Goal: Ask a question: Seek information or help from site administrators or community

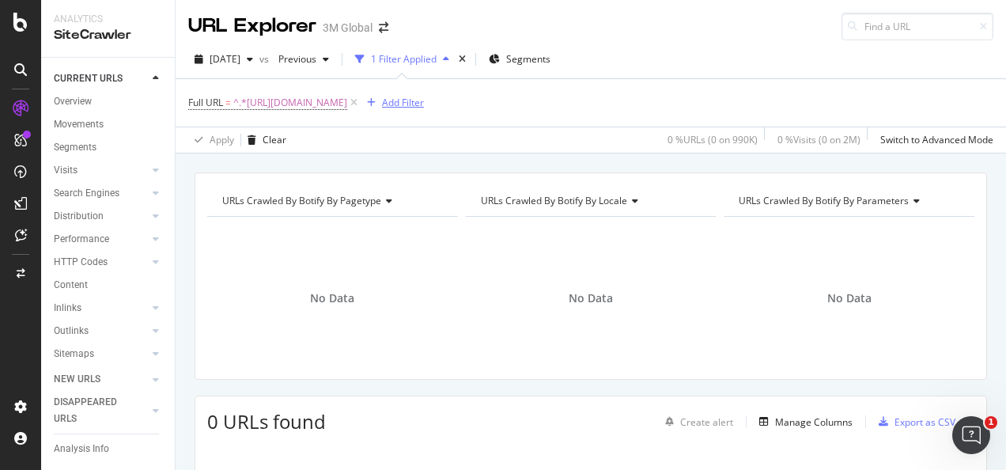
click at [382, 103] on div "button" at bounding box center [371, 102] width 21 height 9
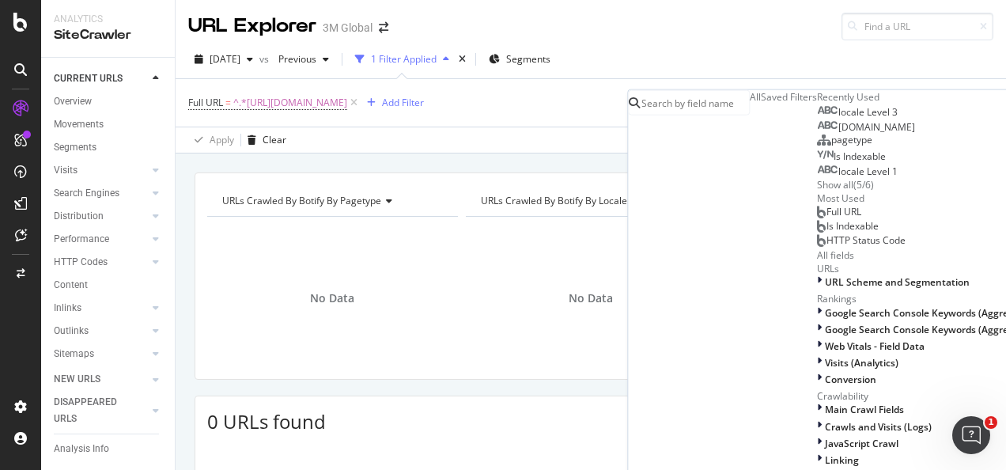
click at [831, 146] on span "pagetype" at bounding box center [851, 139] width 41 height 13
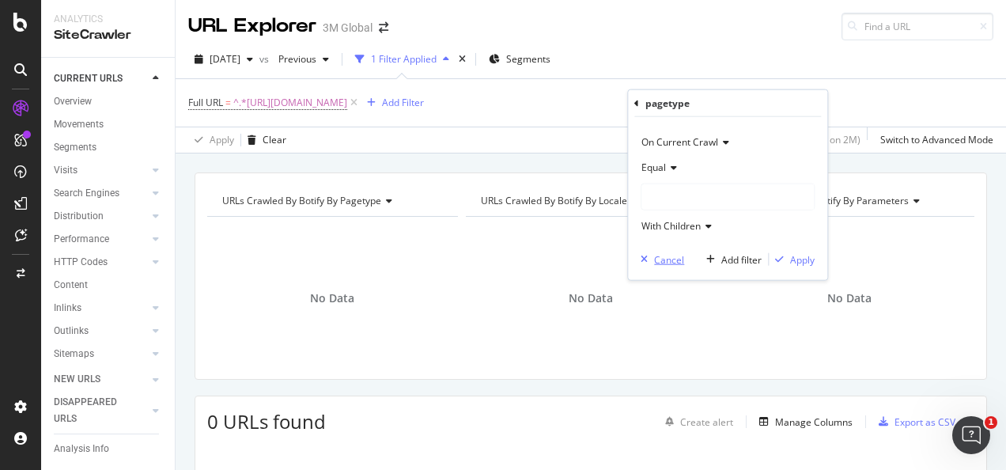
click at [667, 259] on div "Cancel" at bounding box center [669, 258] width 30 height 13
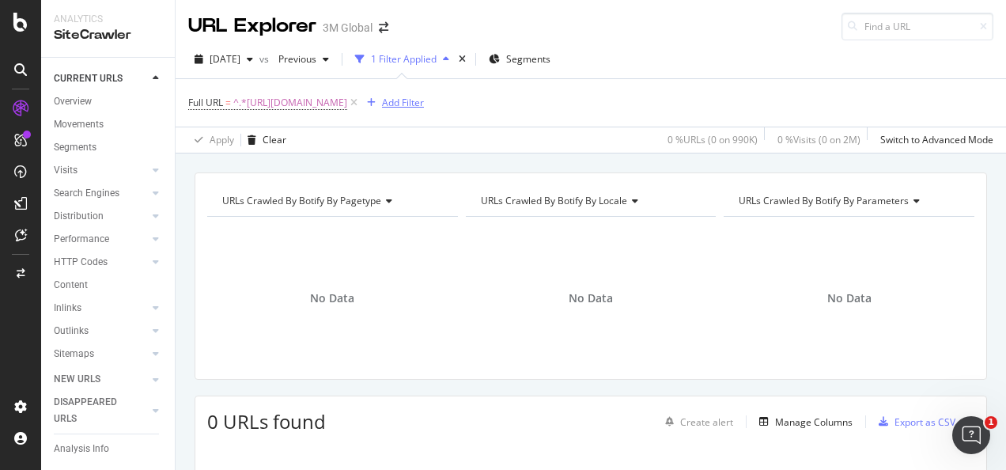
click at [382, 102] on div "button" at bounding box center [371, 102] width 21 height 9
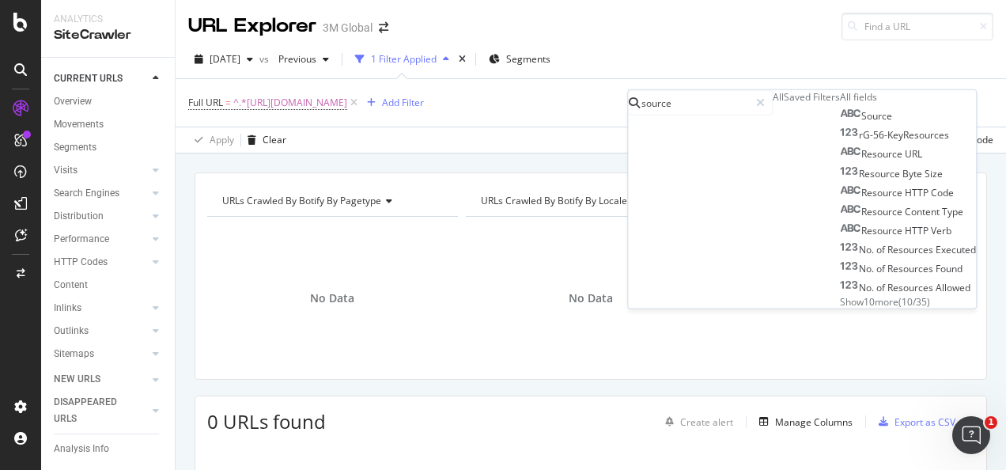
type input "source"
click at [840, 308] on div "Source rG-56-KeyResources Resource URL Resource Byte Size Resource HTTP Code Re…" at bounding box center [908, 208] width 136 height 202
click at [840, 308] on span "Show 10 more" at bounding box center [869, 300] width 59 height 13
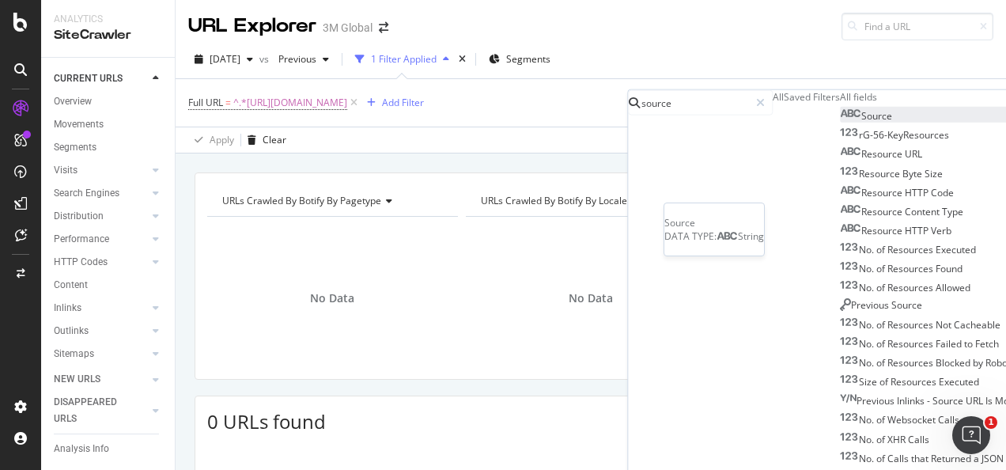
click at [861, 123] on span "Source" at bounding box center [876, 115] width 31 height 13
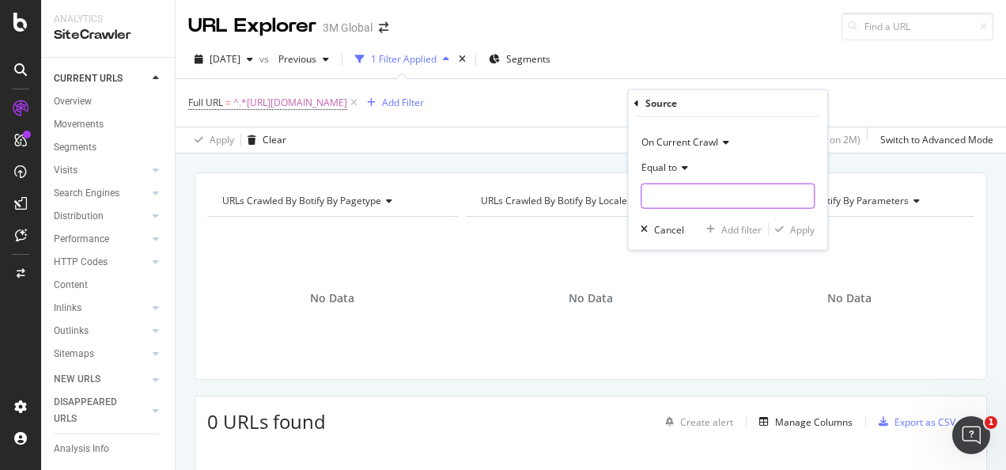
click at [690, 191] on input "text" at bounding box center [727, 195] width 172 height 25
type input "page"
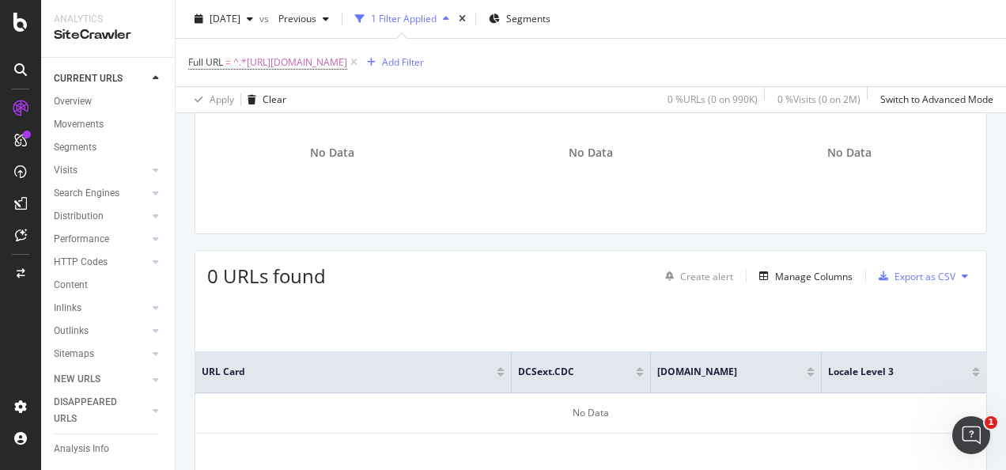
scroll to position [146, 0]
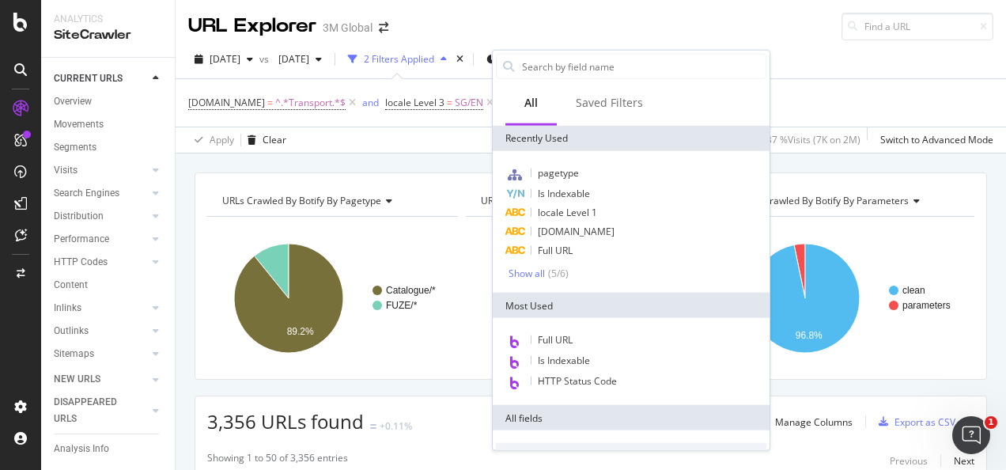
scroll to position [134, 0]
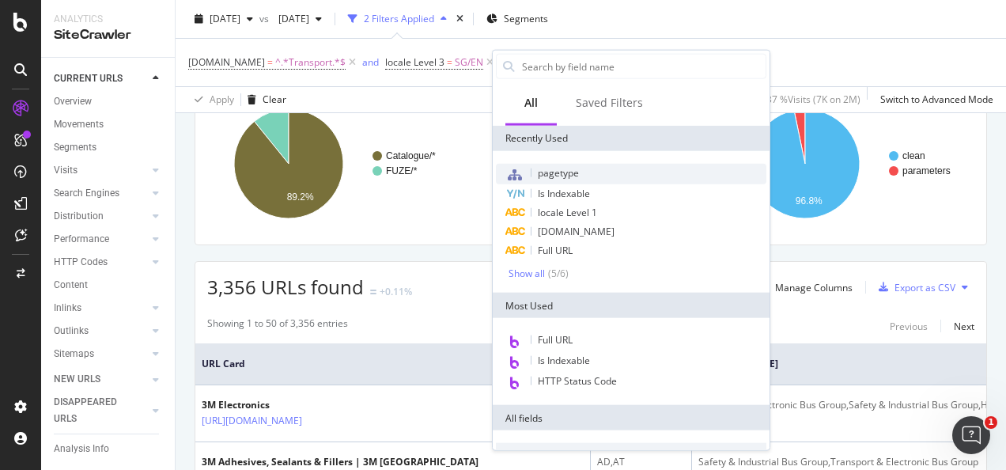
click at [563, 170] on span "pagetype" at bounding box center [558, 172] width 41 height 13
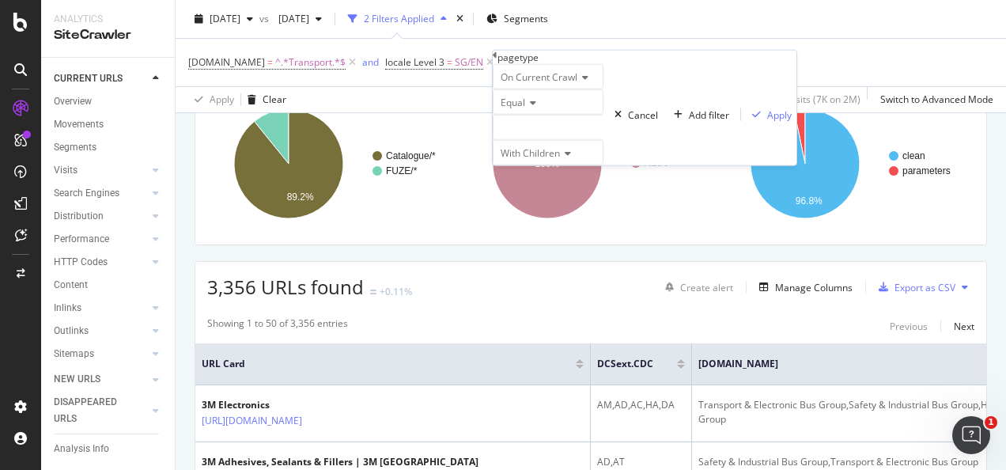
click at [603, 140] on div at bounding box center [548, 127] width 111 height 25
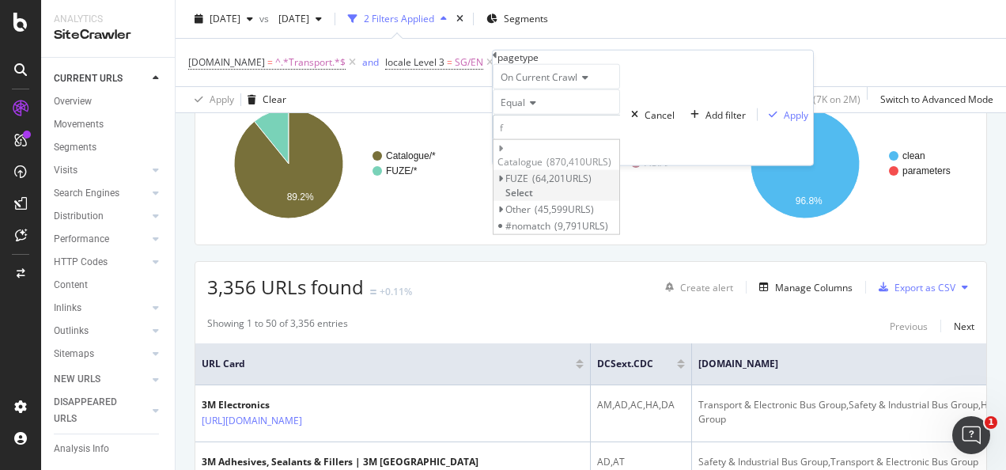
type input "f"
click at [533, 199] on span "Select" at bounding box center [519, 191] width 28 height 13
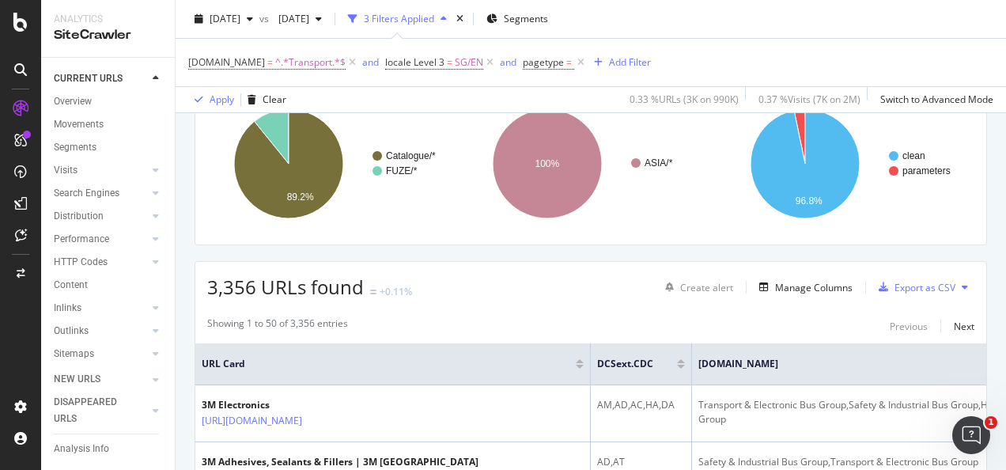
click at [471, 98] on div "Apply Clear 0.33 % URLs ( 3K on 990K ) 0.37 % Visits ( 7K on 2M ) Switch to Adv…" at bounding box center [591, 99] width 830 height 26
click at [577, 66] on icon at bounding box center [580, 63] width 13 height 16
click at [545, 64] on div "Add Filter" at bounding box center [539, 61] width 42 height 13
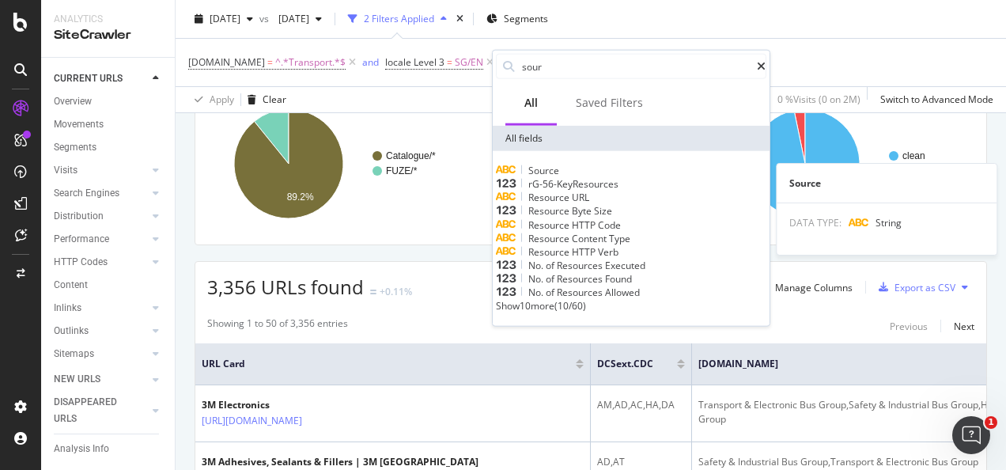
type input "sour"
click at [559, 171] on span "Source" at bounding box center [543, 170] width 31 height 13
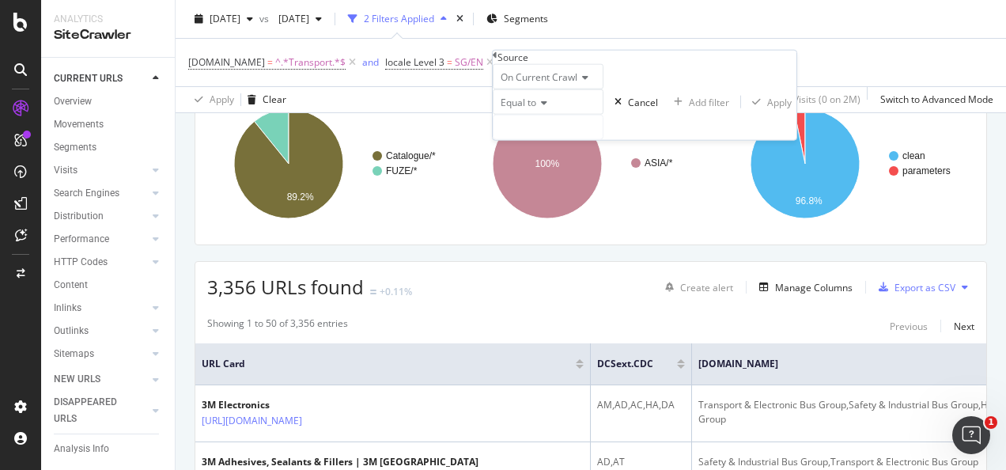
click at [540, 115] on div "Equal to" at bounding box center [548, 101] width 111 height 25
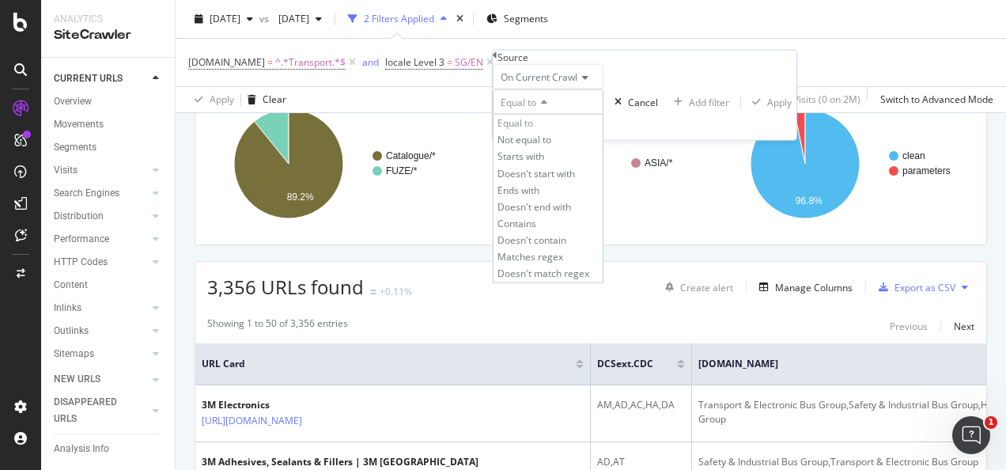
click at [539, 115] on div "Equal to" at bounding box center [548, 101] width 111 height 25
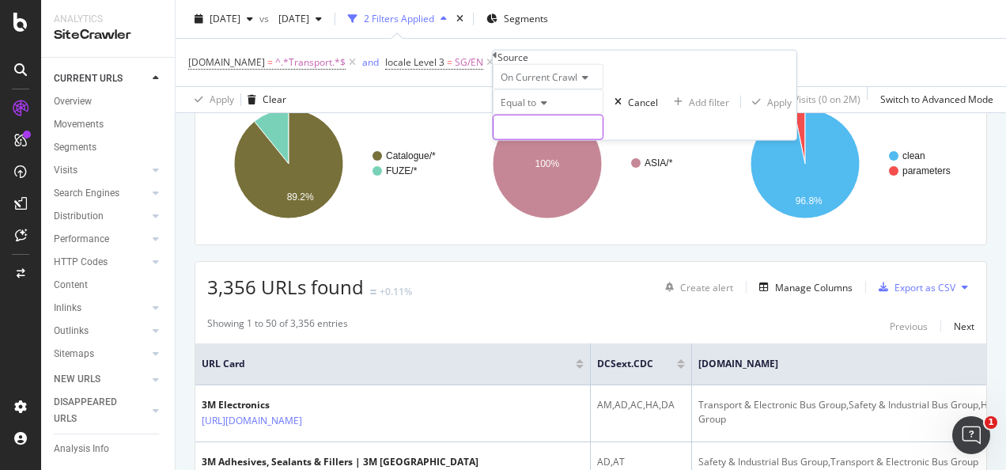
click at [551, 139] on input "text" at bounding box center [548, 127] width 109 height 24
type input "page"
click at [503, 60] on div "Source" at bounding box center [649, 57] width 312 height 13
click at [637, 108] on div "Cancel" at bounding box center [652, 101] width 30 height 13
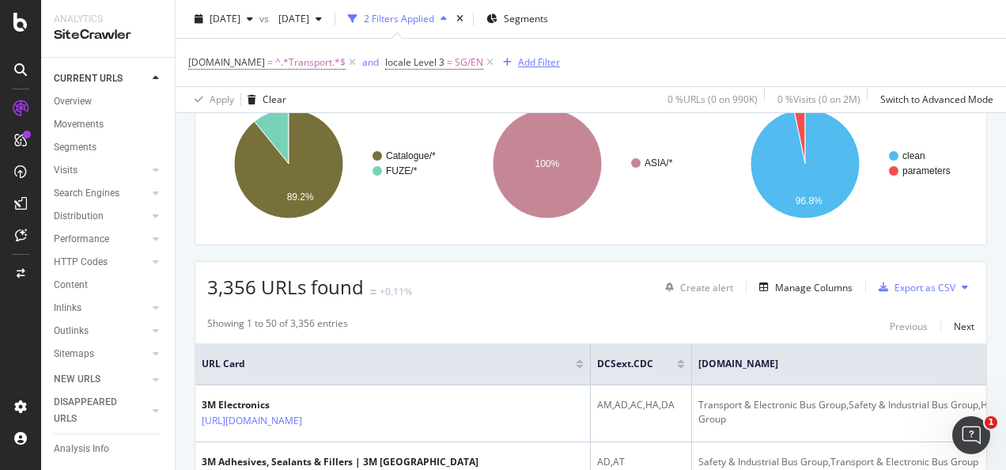
click at [543, 54] on div "Add Filter" at bounding box center [528, 62] width 63 height 17
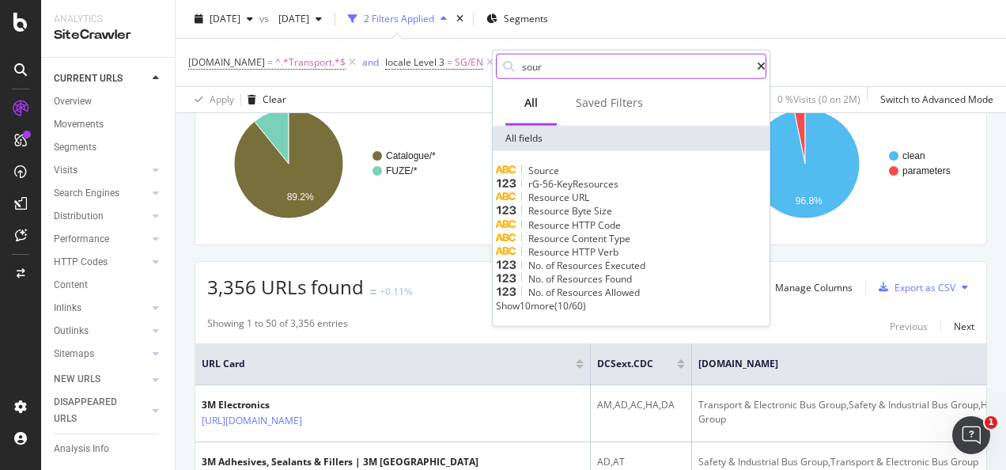
click at [582, 60] on input "sour" at bounding box center [638, 67] width 236 height 24
type input "source"
click at [554, 312] on span "Show 10 more" at bounding box center [525, 305] width 59 height 13
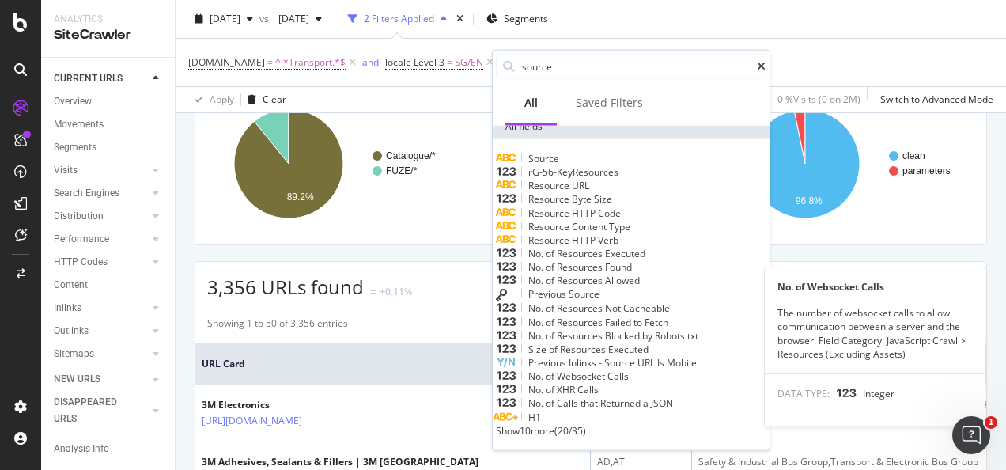
scroll to position [0, 0]
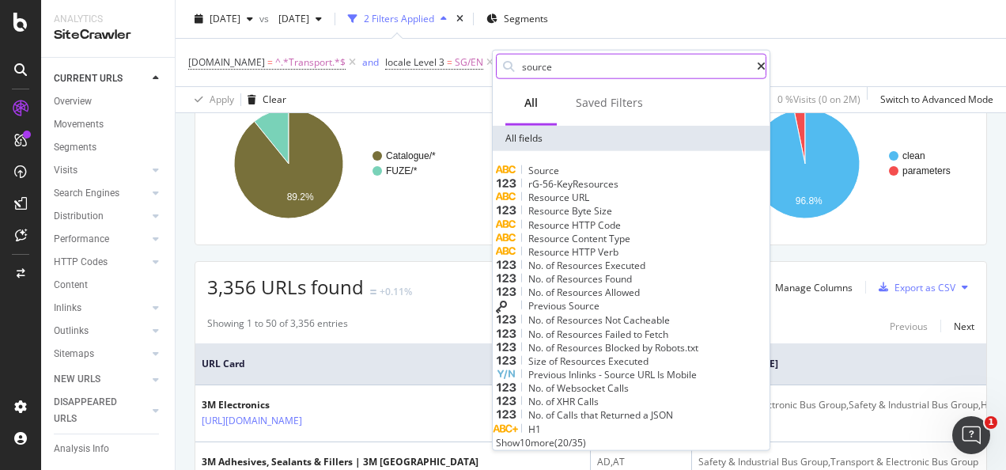
click at [757, 63] on icon at bounding box center [761, 66] width 9 height 11
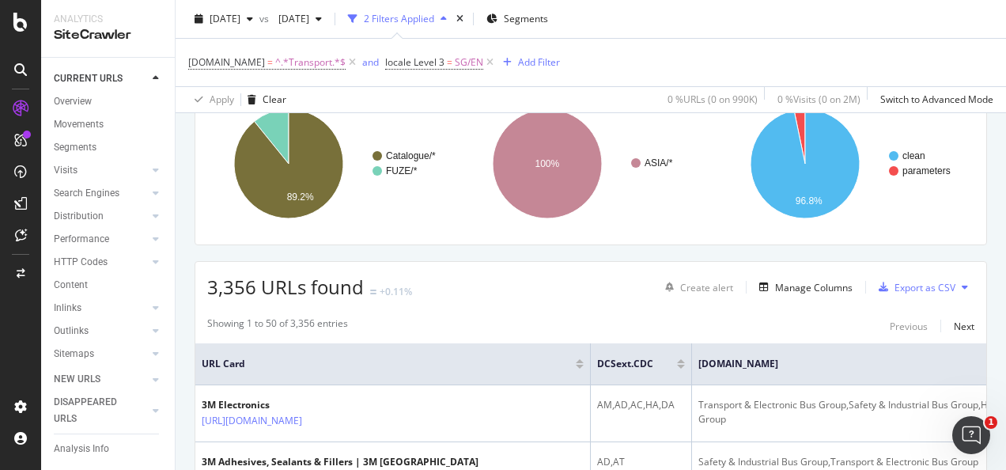
click at [431, 94] on div "Apply Clear 0 % URLs ( 0 on 990K ) 0 % Visits ( 0 on 2M ) Switch to Advanced Mo…" at bounding box center [591, 99] width 830 height 26
click at [531, 57] on div "Add Filter" at bounding box center [539, 61] width 42 height 13
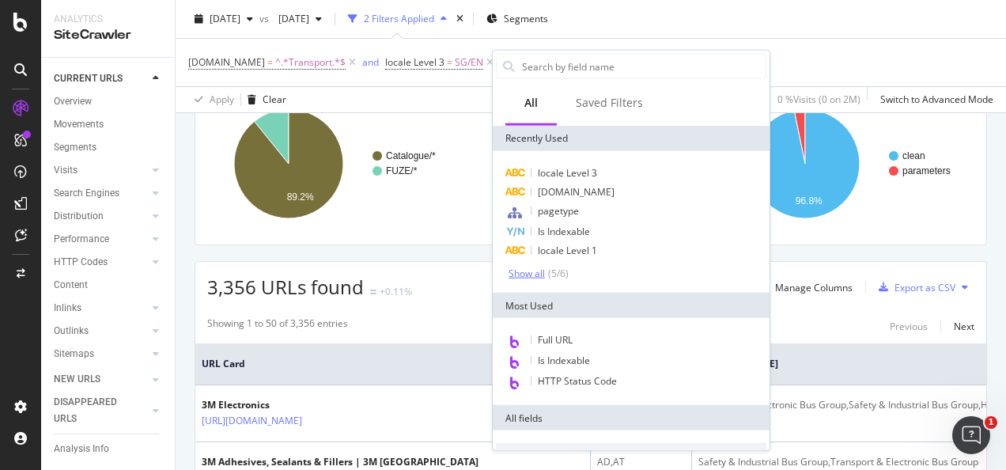
click at [527, 272] on div "Show all" at bounding box center [527, 272] width 36 height 11
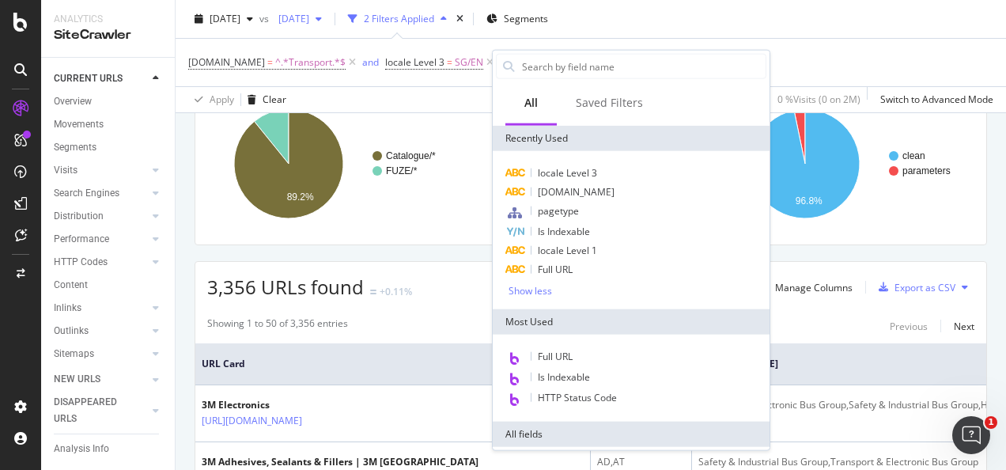
click at [309, 17] on span "[DATE]" at bounding box center [290, 18] width 37 height 13
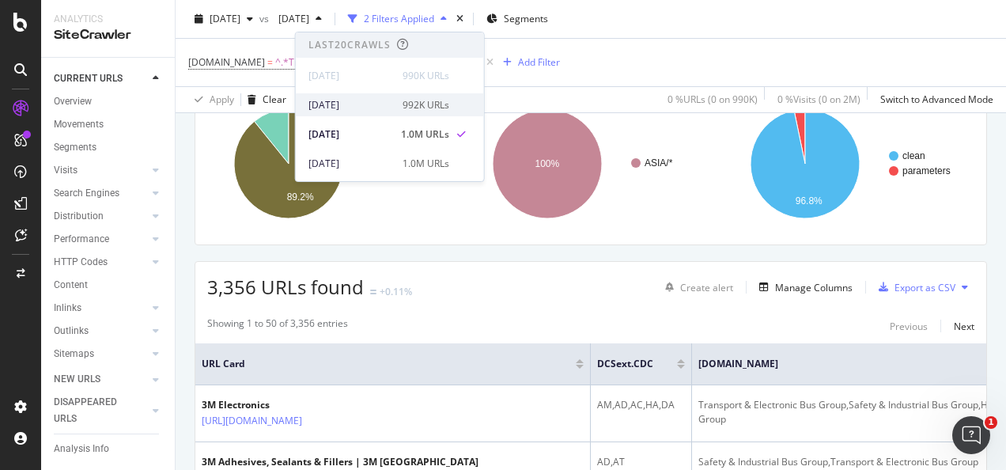
click at [363, 106] on div "[DATE]" at bounding box center [350, 105] width 85 height 14
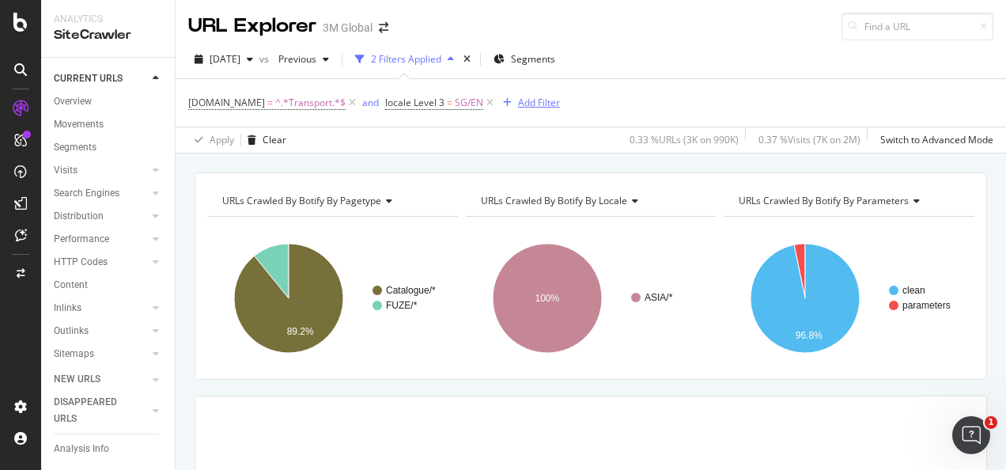
click at [511, 102] on div "button" at bounding box center [507, 102] width 21 height 9
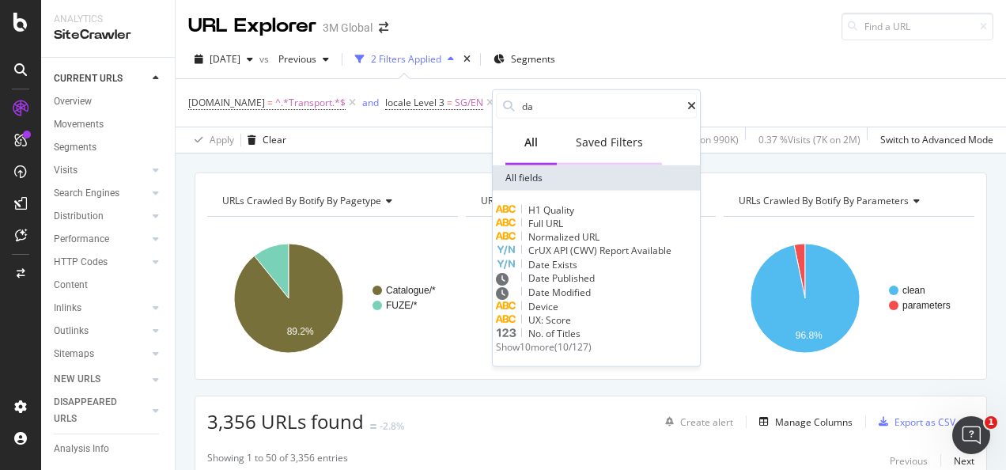
type input "d"
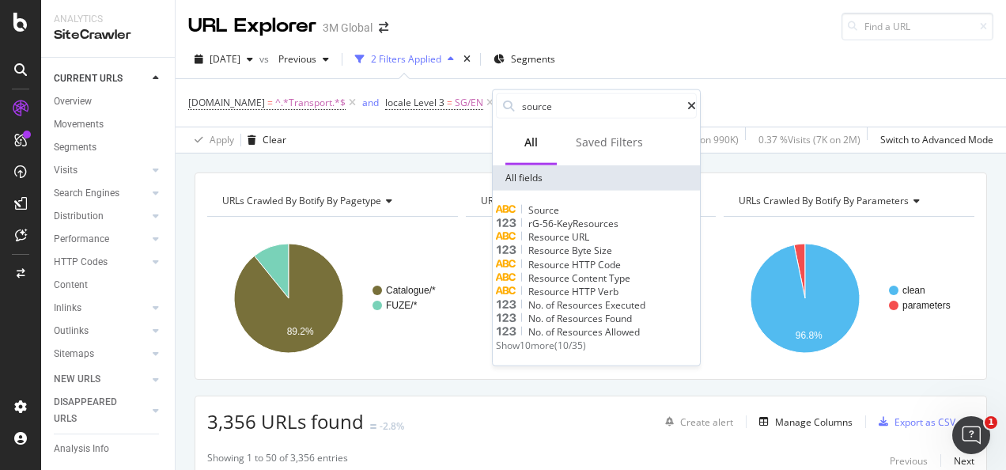
type input "source"
click at [546, 352] on span "Show 10 more" at bounding box center [525, 344] width 59 height 13
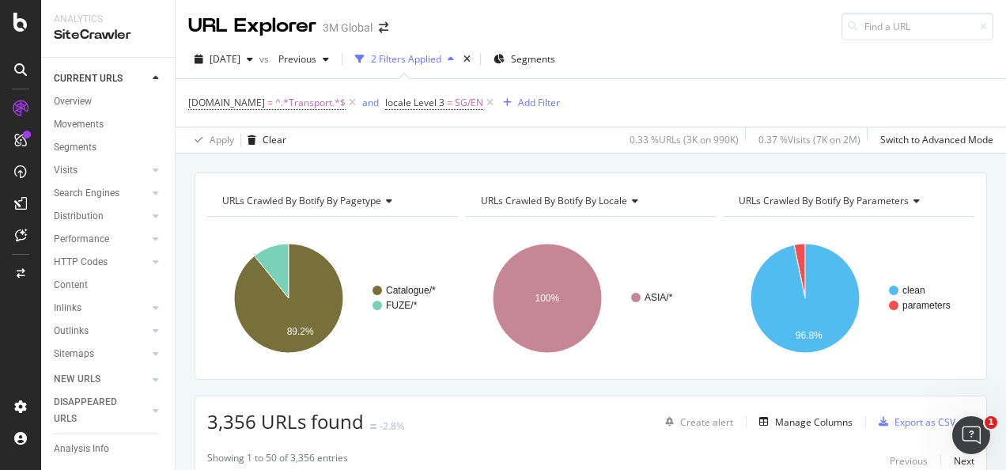
click at [446, 114] on div "[DOMAIN_NAME] = ^.*Transport.*$ and locale Level 3 = SG/EN Add Filter" at bounding box center [590, 102] width 805 height 47
click at [524, 106] on div "Add Filter" at bounding box center [539, 102] width 42 height 13
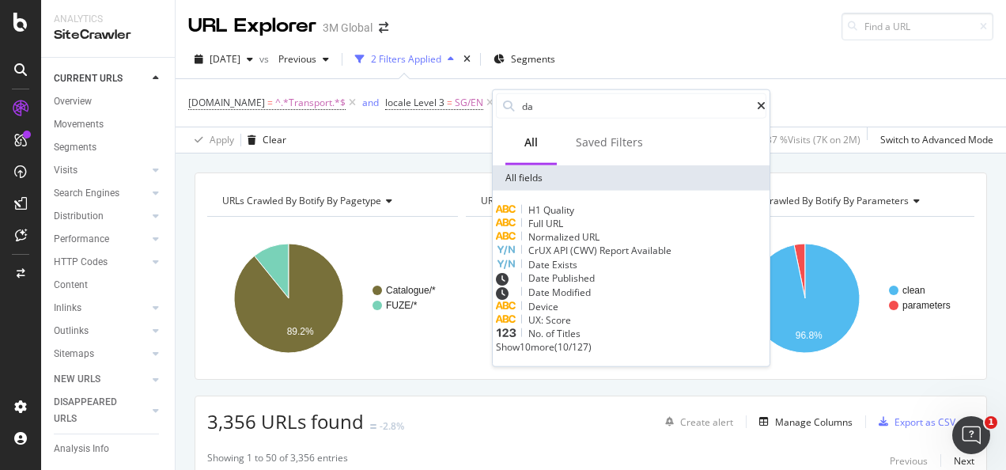
type input "d"
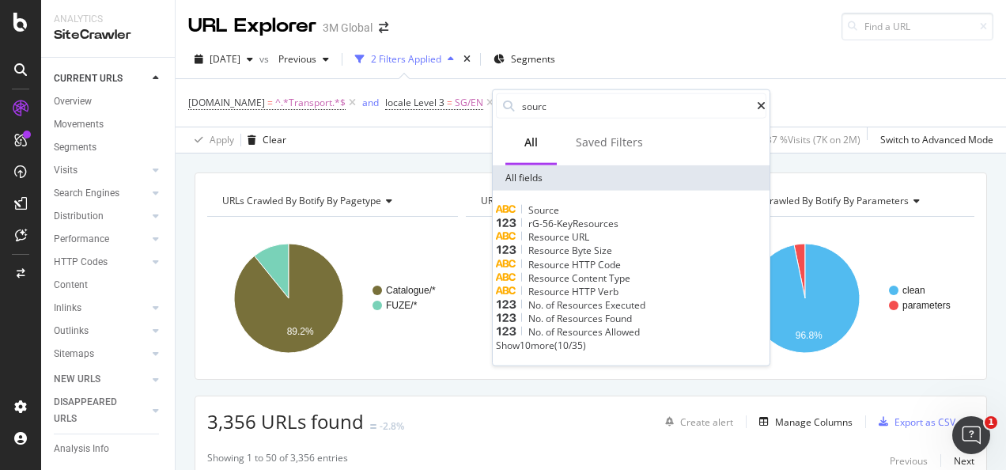
type input "source"
click at [539, 352] on span "Show 10 more" at bounding box center [525, 344] width 59 height 13
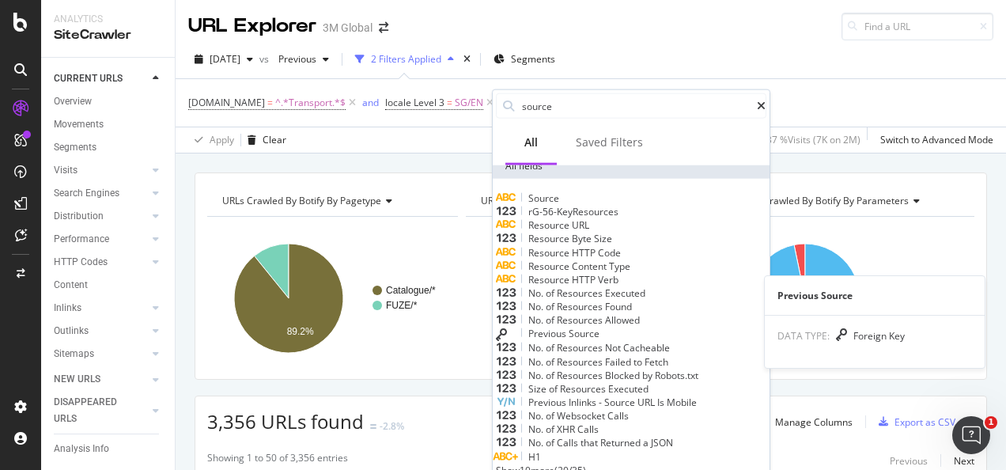
scroll to position [127, 0]
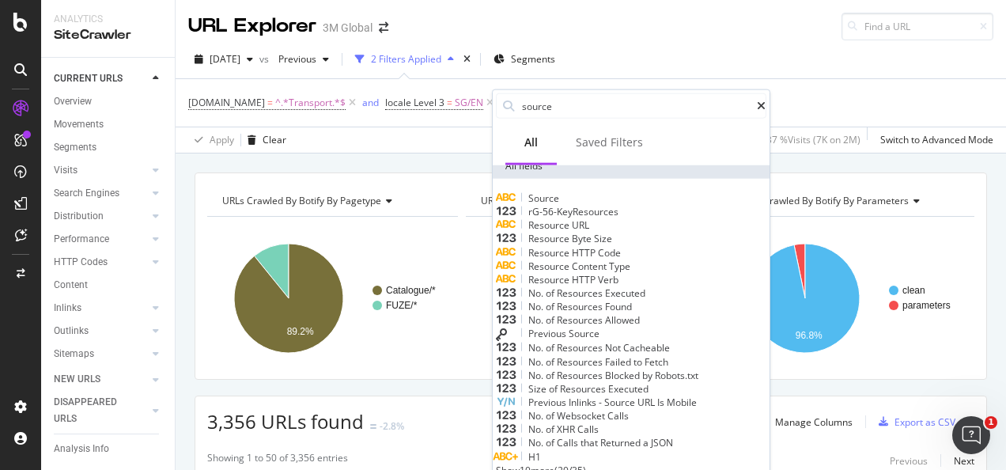
click at [599, 85] on div "[DOMAIN_NAME] = ^.*Transport.*$ and locale Level 3 = SG/EN Add Filter" at bounding box center [590, 102] width 805 height 47
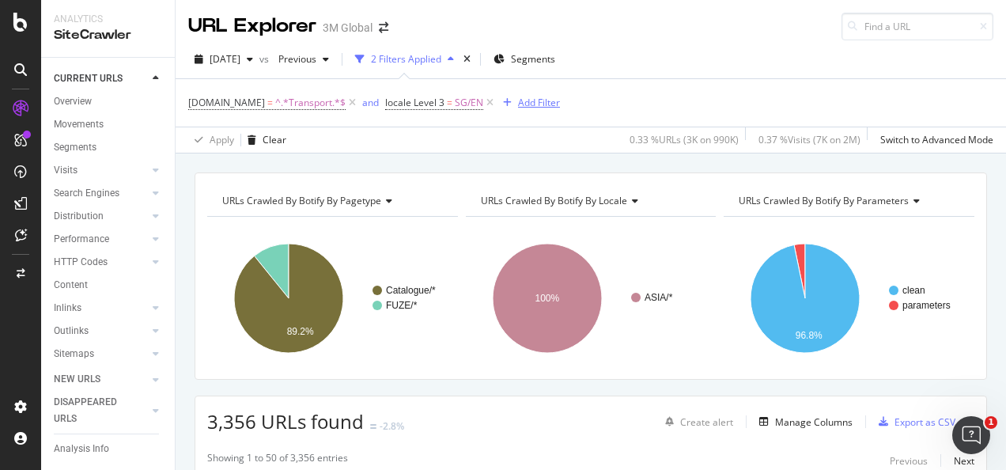
click at [525, 101] on div "Add Filter" at bounding box center [539, 102] width 42 height 13
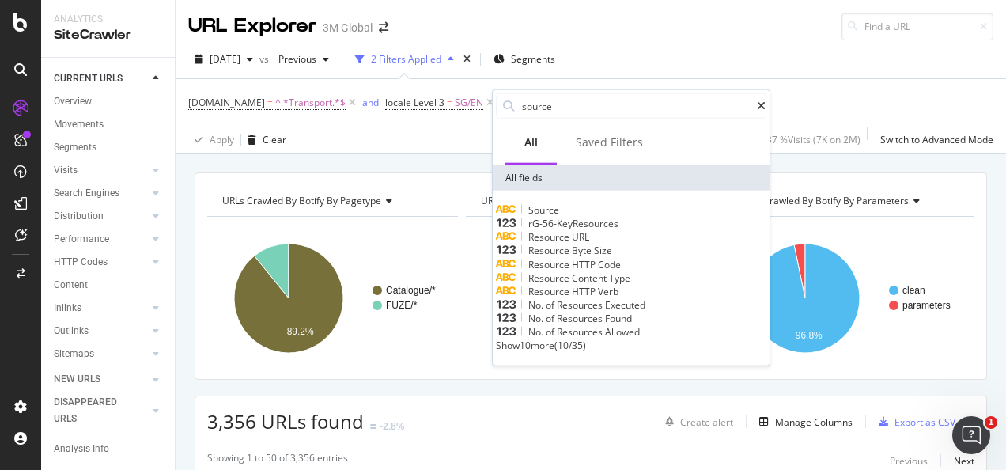
click at [467, 144] on div "Apply Clear 0.33 % URLs ( 3K on 990K ) 0.37 % Visits ( 7K on 2M ) Switch to Adv…" at bounding box center [591, 140] width 830 height 26
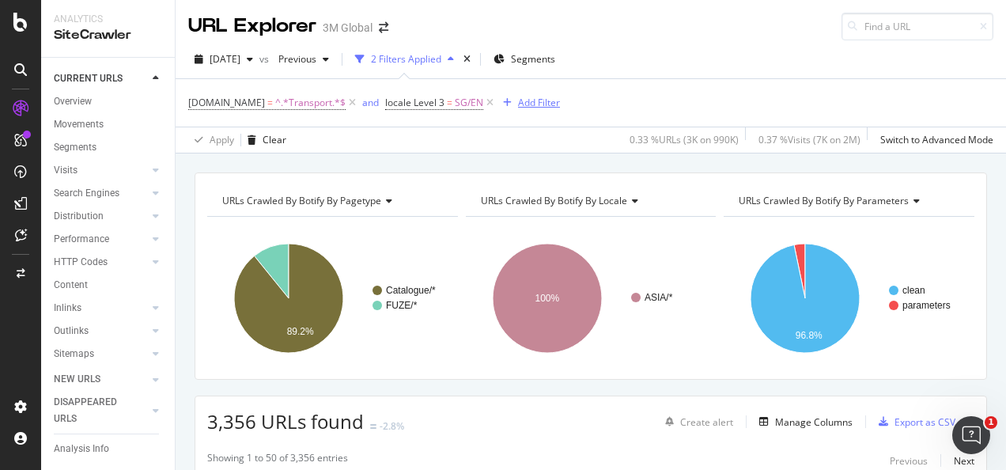
click at [531, 100] on div "Add Filter" at bounding box center [539, 102] width 42 height 13
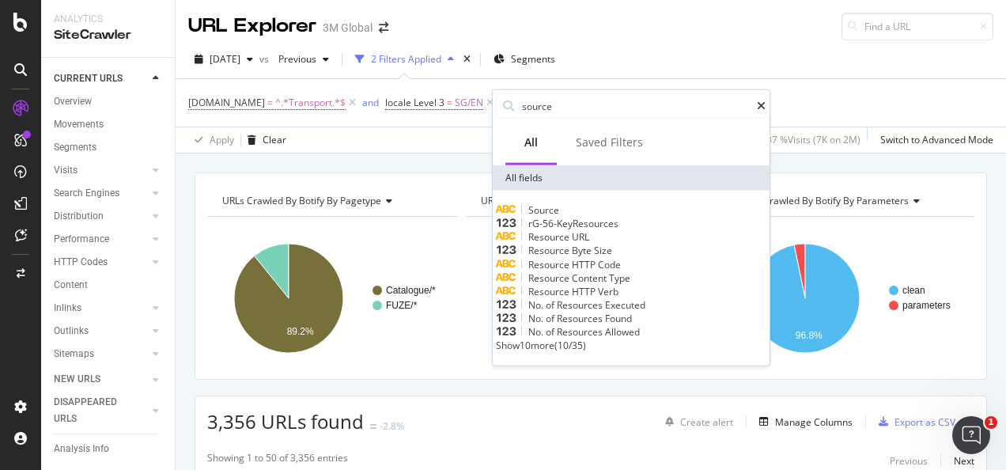
click at [470, 122] on div "[DOMAIN_NAME] = ^.*Transport.*$ and locale Level 3 = SG/EN Add Filter" at bounding box center [590, 102] width 805 height 47
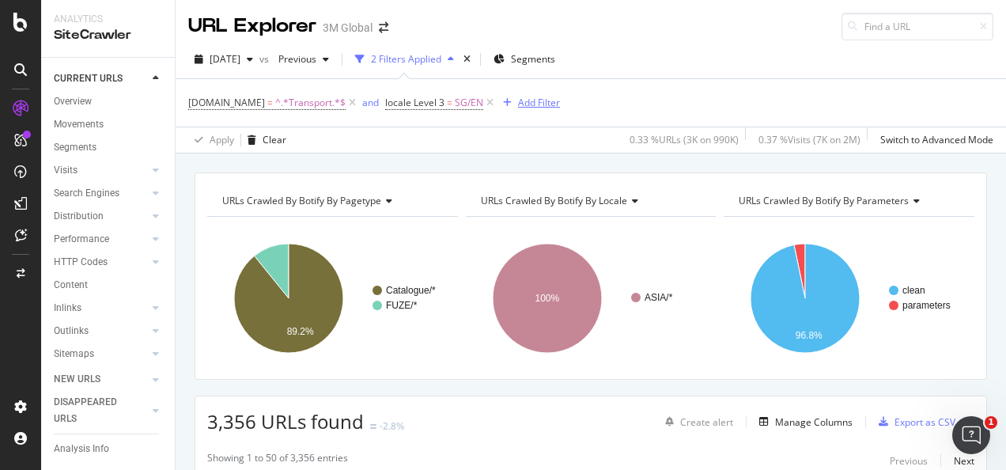
click at [518, 101] on div "Add Filter" at bounding box center [539, 102] width 42 height 13
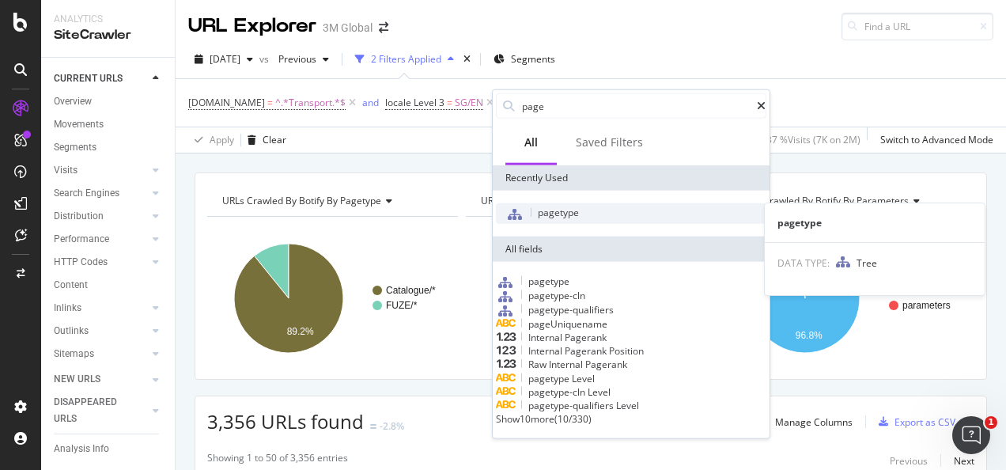
type input "page"
click at [559, 214] on span "pagetype" at bounding box center [558, 212] width 41 height 13
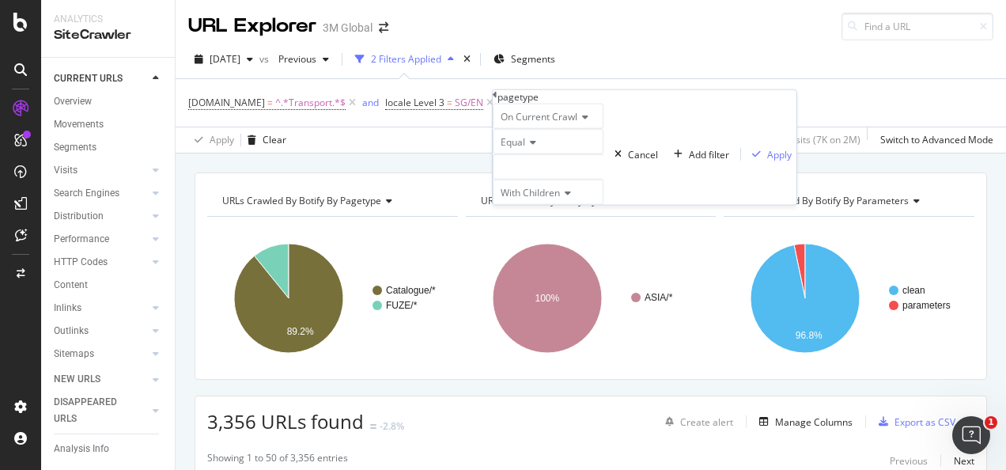
click at [580, 180] on div at bounding box center [548, 166] width 111 height 25
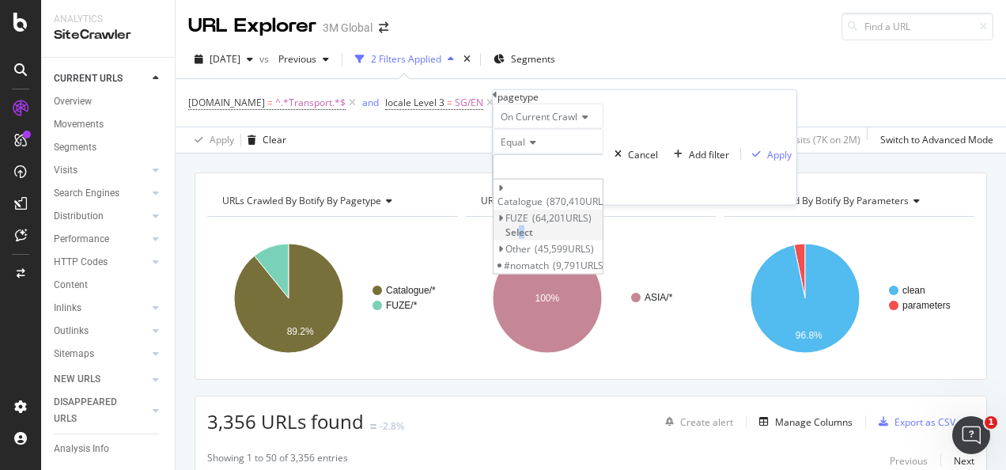
click at [533, 238] on span "Select" at bounding box center [519, 231] width 28 height 13
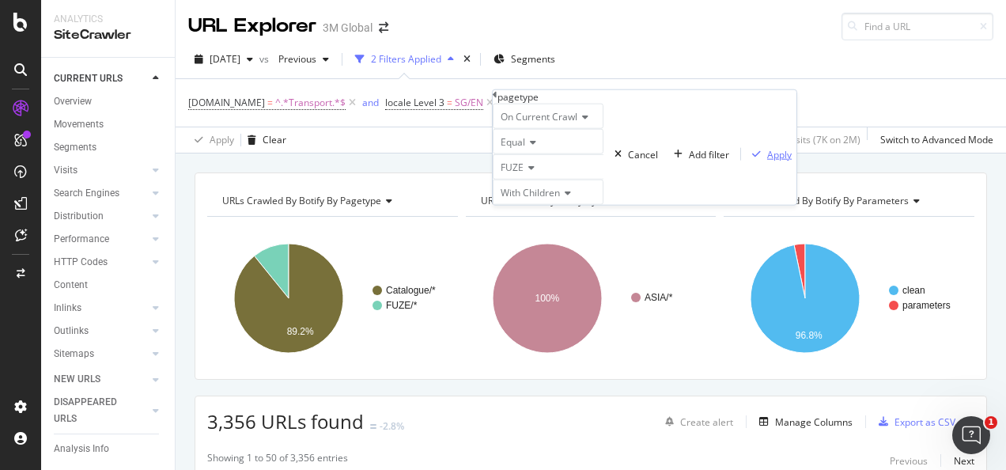
click at [767, 161] on div "Apply" at bounding box center [779, 153] width 25 height 13
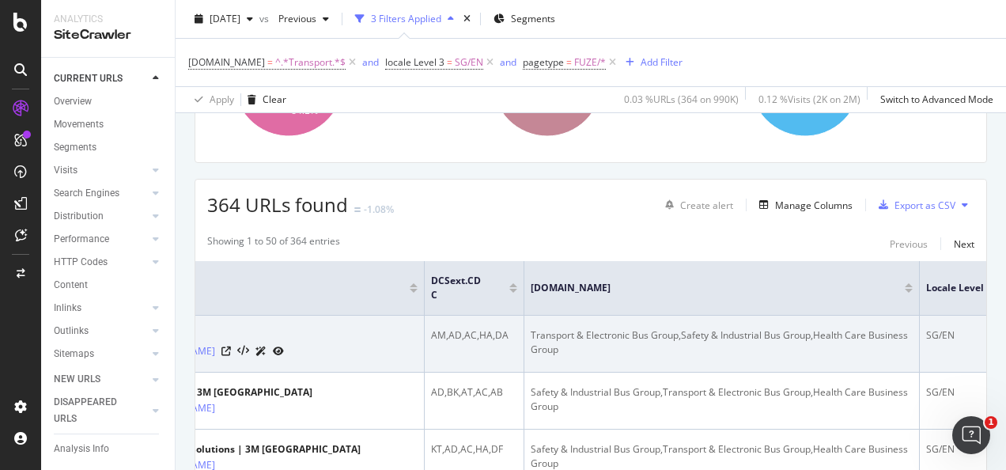
scroll to position [0, 141]
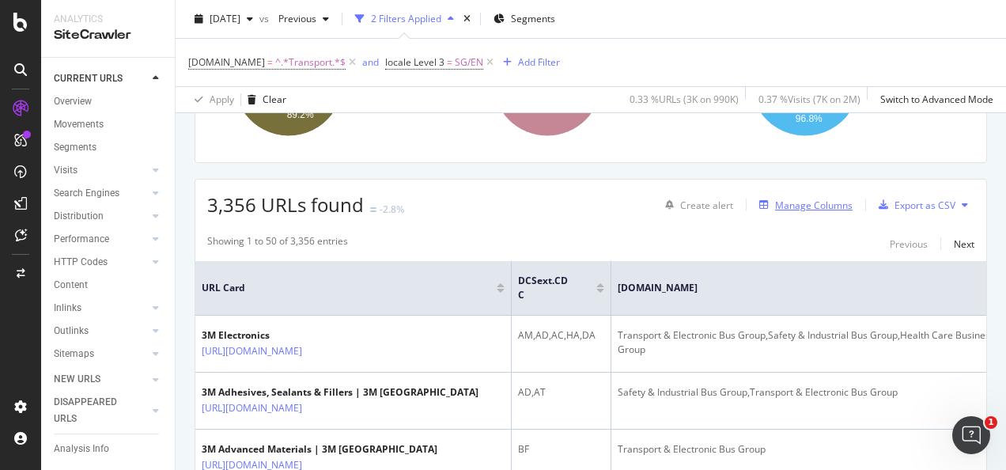
click at [807, 203] on div "Manage Columns" at bounding box center [814, 205] width 78 height 13
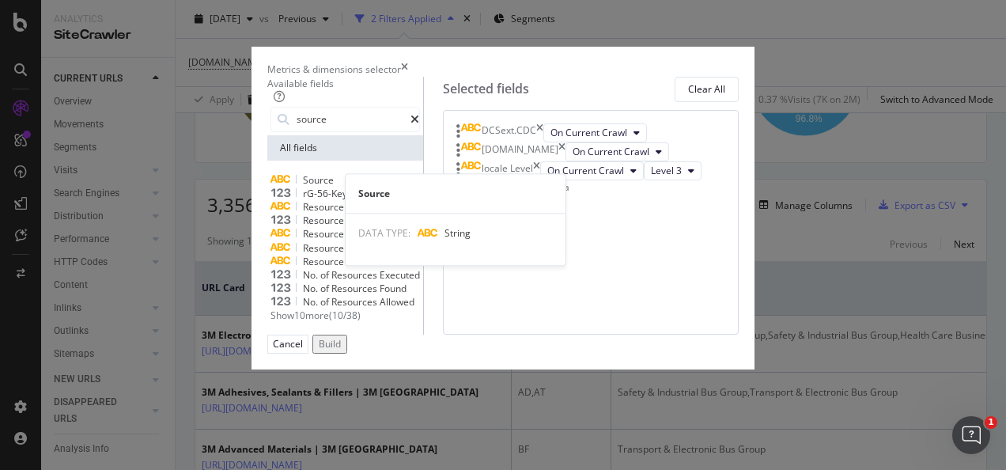
type input "source"
click at [270, 187] on div "Source" at bounding box center [344, 179] width 149 height 13
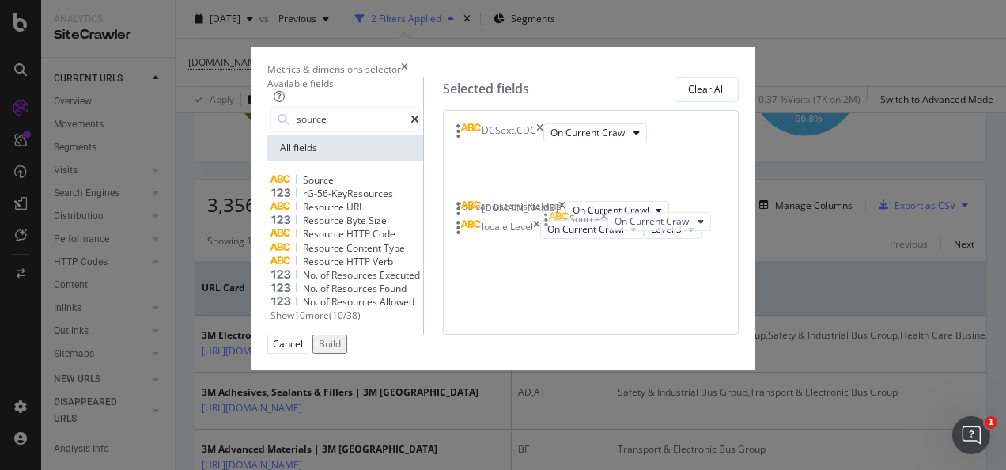
drag, startPoint x: 558, startPoint y: 324, endPoint x: 566, endPoint y: 215, distance: 109.5
click at [566, 215] on body "Analytics SiteCrawler CURRENT URLS Overview Movements Segments Visits Analysis …" at bounding box center [503, 235] width 1006 height 470
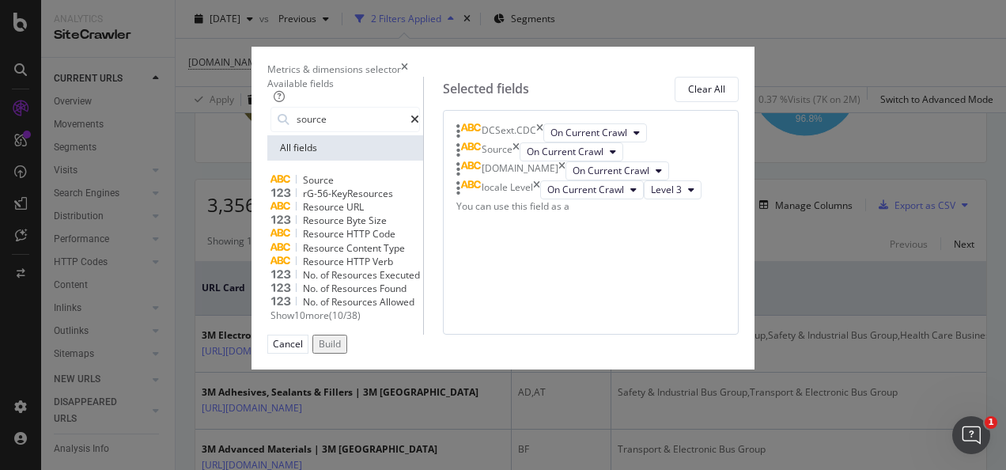
click at [341, 350] on div "Build" at bounding box center [330, 343] width 22 height 13
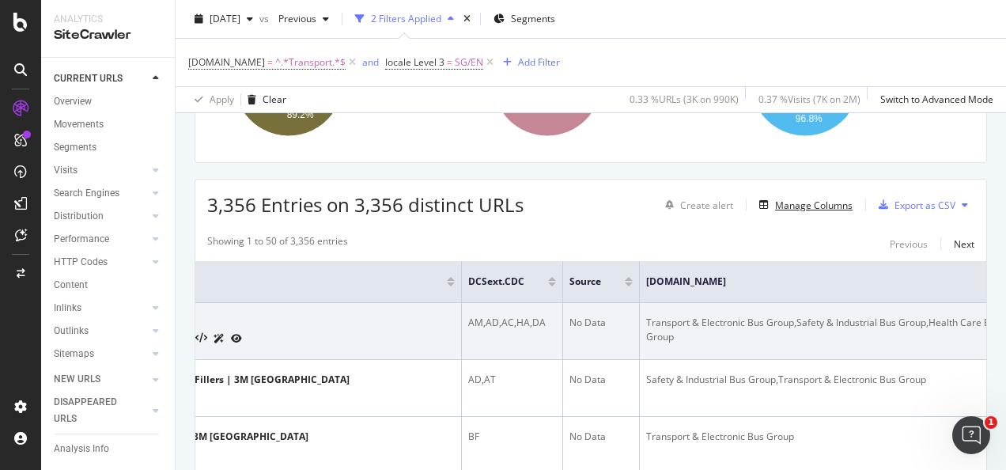
scroll to position [0, 127]
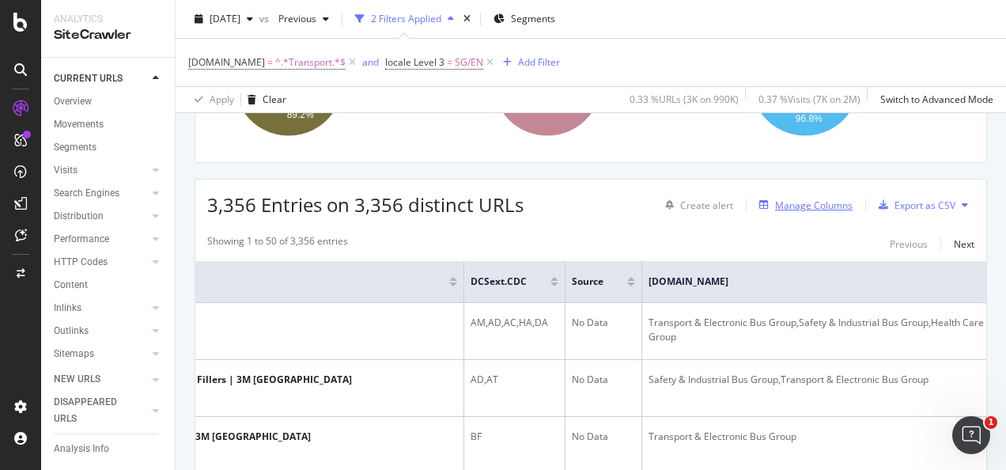
click at [795, 202] on div "Manage Columns" at bounding box center [814, 205] width 78 height 13
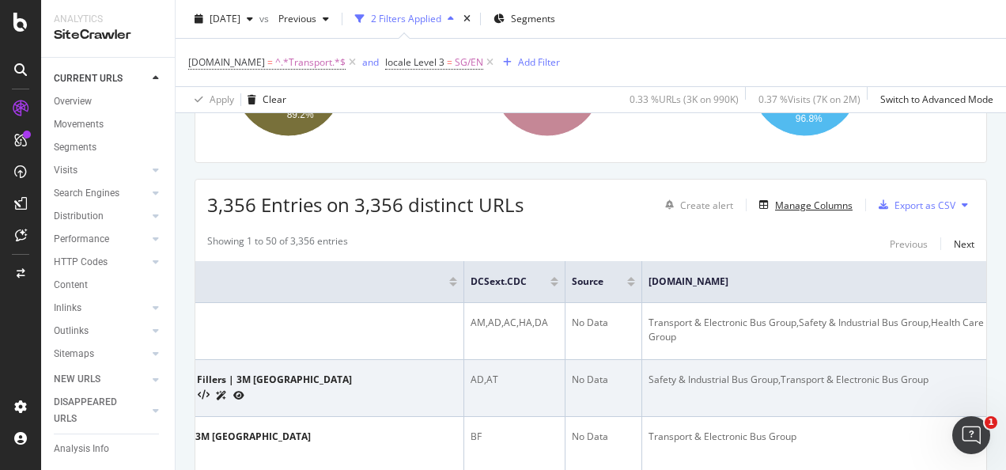
scroll to position [0, 0]
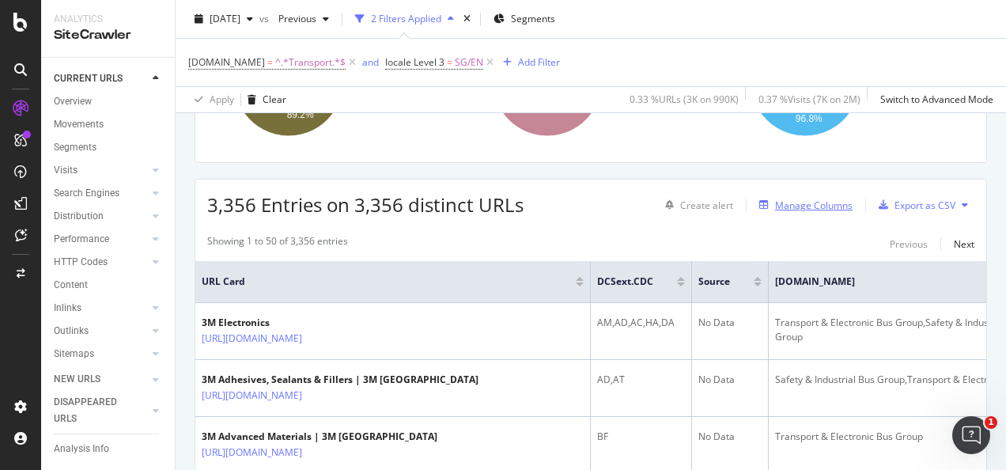
click at [796, 204] on div "Manage Columns" at bounding box center [814, 205] width 78 height 13
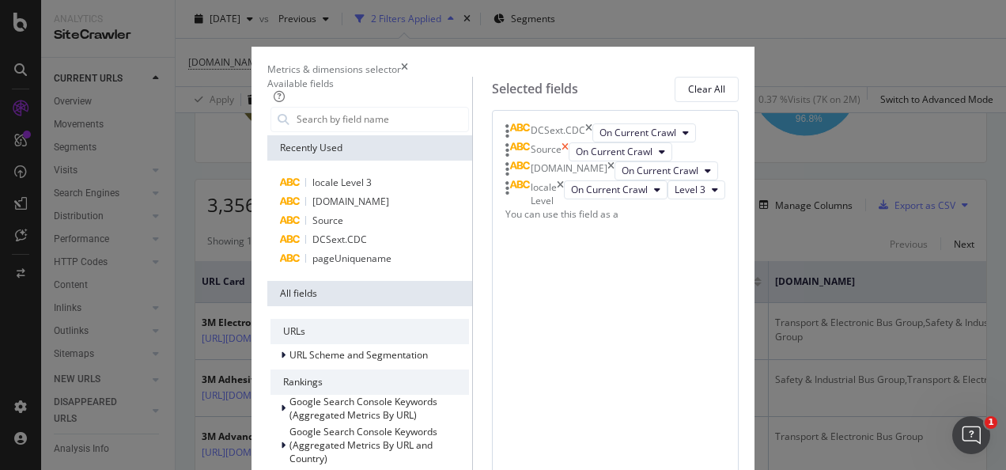
click at [569, 161] on icon "times" at bounding box center [565, 151] width 7 height 19
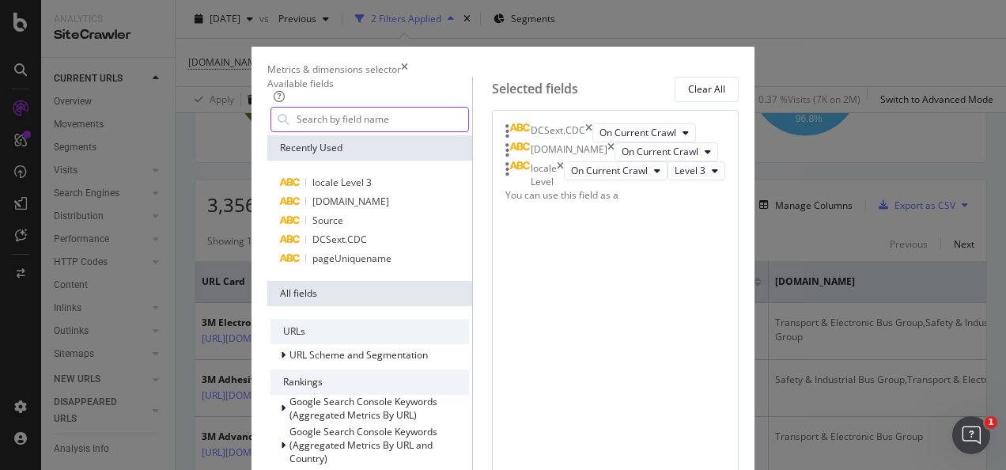
click at [421, 131] on input "modal" at bounding box center [381, 120] width 173 height 24
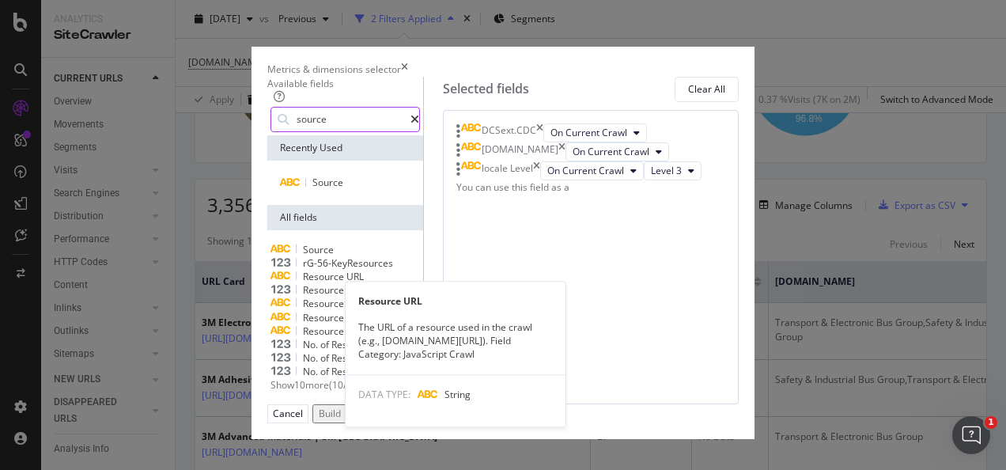
type input "source"
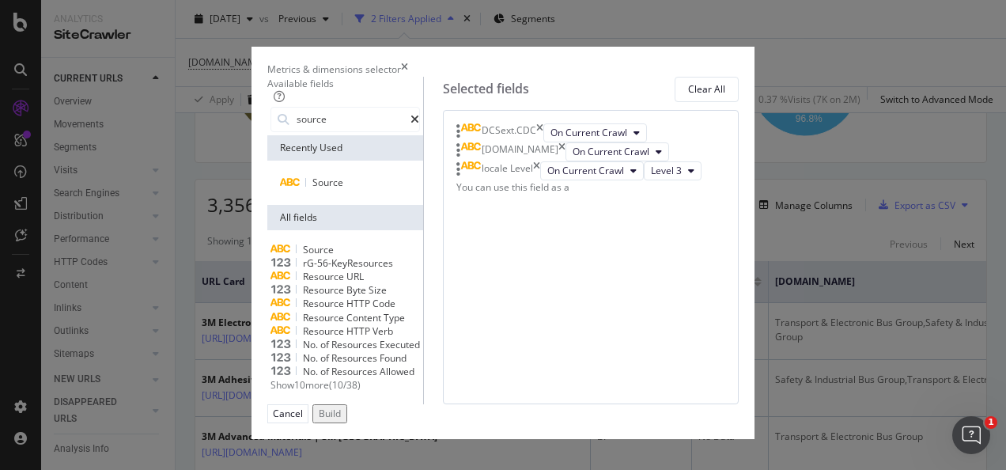
click at [293, 283] on div "Resource URL" at bounding box center [344, 276] width 149 height 13
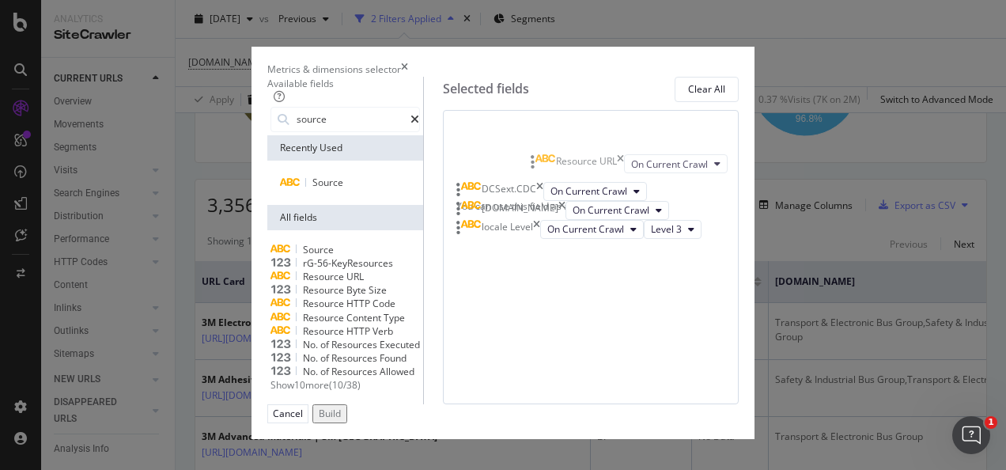
drag, startPoint x: 549, startPoint y: 280, endPoint x: 544, endPoint y: 166, distance: 114.0
click at [544, 166] on body "Analytics SiteCrawler CURRENT URLS Overview Movements Segments Visits Analysis …" at bounding box center [503, 235] width 1006 height 470
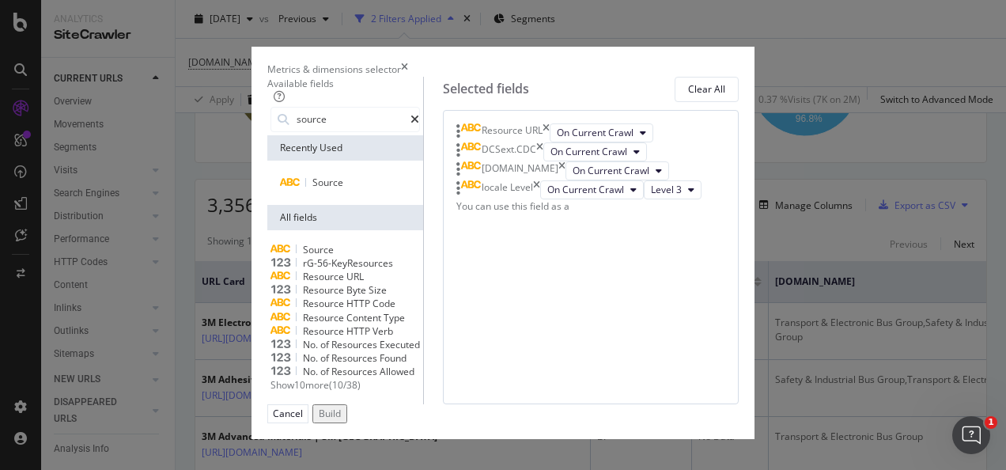
click at [341, 417] on div "Build" at bounding box center [330, 413] width 22 height 13
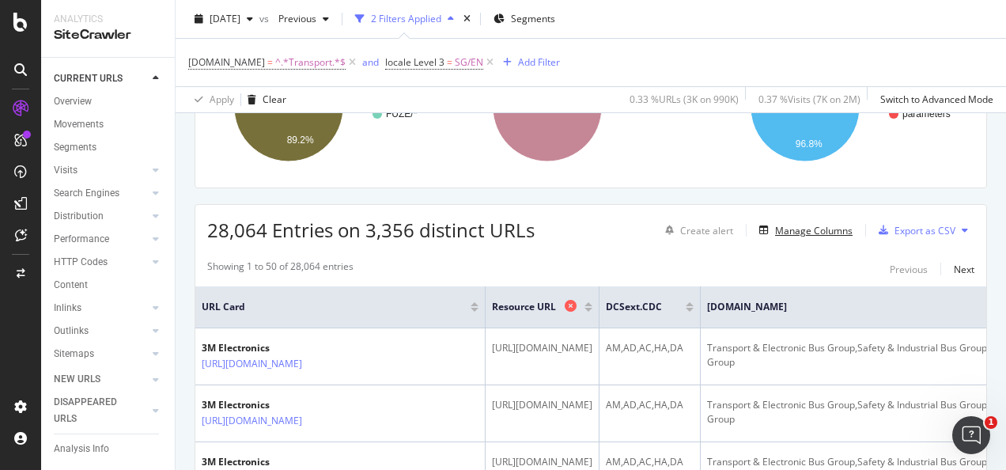
scroll to position [185, 0]
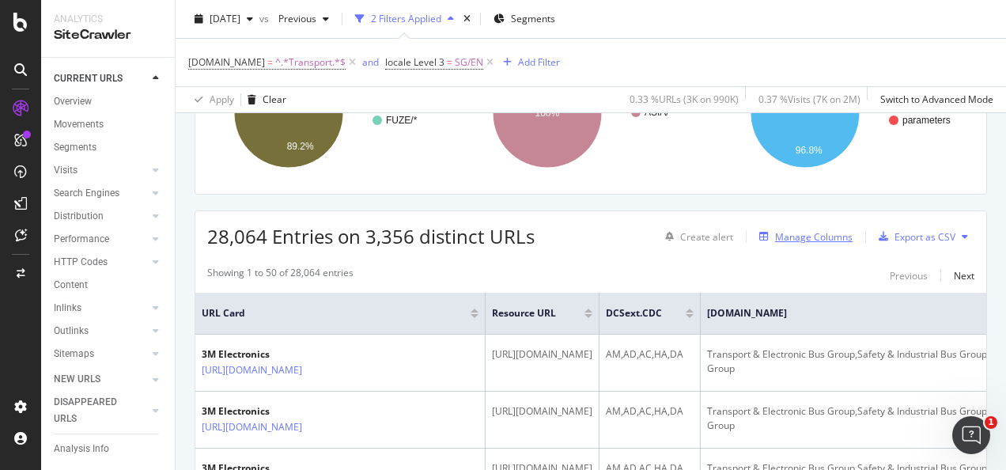
click at [786, 237] on div "Manage Columns" at bounding box center [814, 236] width 78 height 13
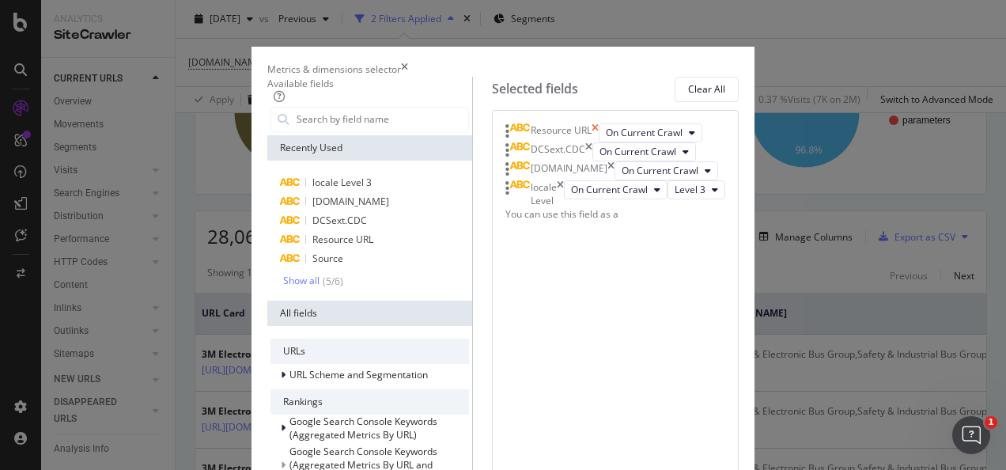
click at [599, 142] on icon "times" at bounding box center [595, 132] width 7 height 19
click at [283, 286] on div "Show all" at bounding box center [301, 280] width 36 height 11
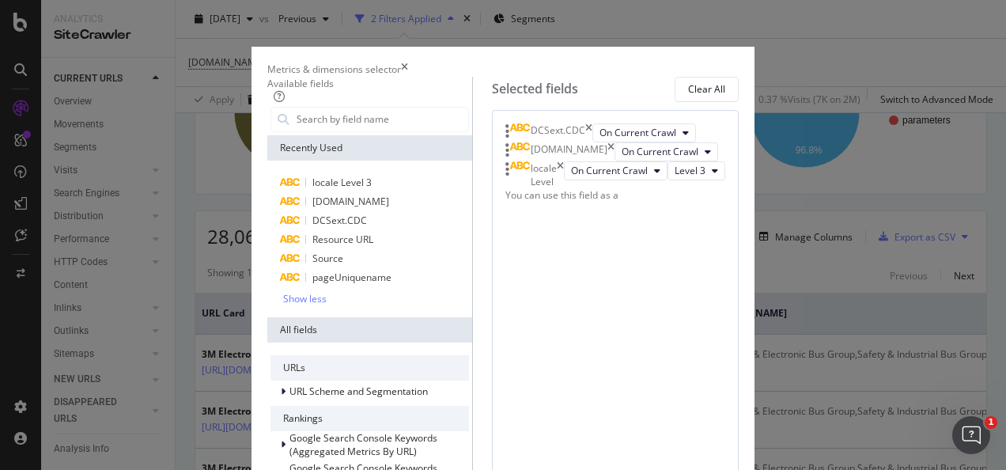
click at [408, 62] on icon "times" at bounding box center [404, 68] width 7 height 13
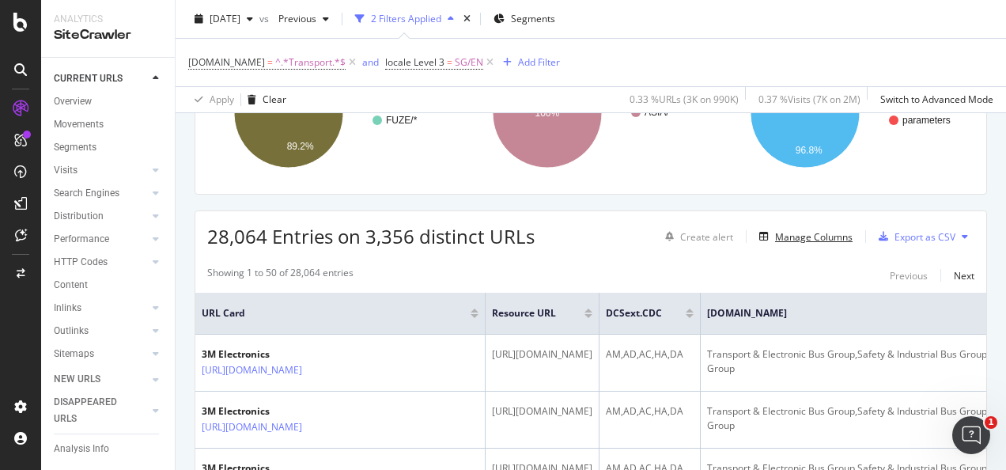
scroll to position [0, 0]
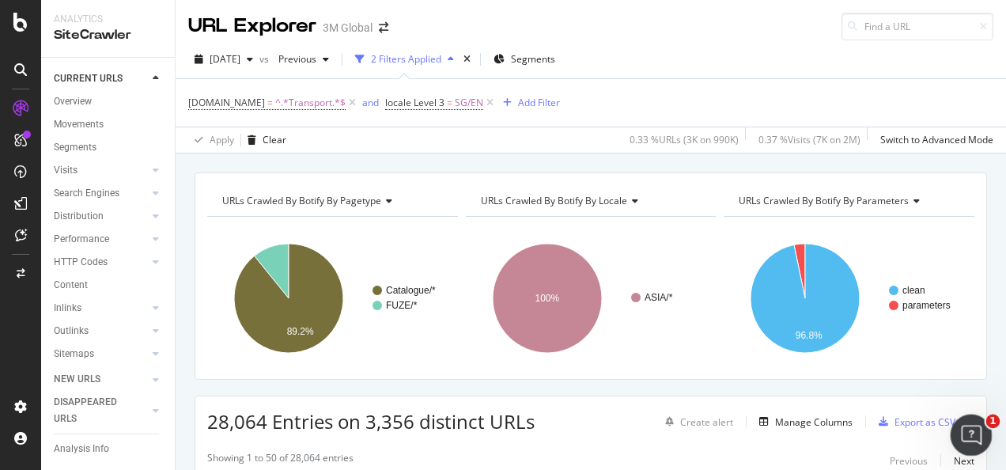
click at [969, 433] on icon "Open Intercom Messenger" at bounding box center [969, 433] width 26 height 26
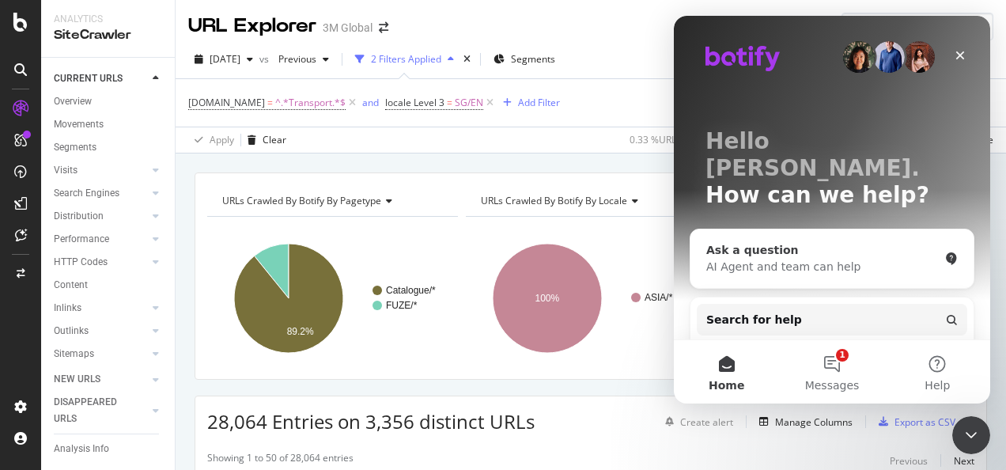
click at [823, 259] on div "AI Agent and team can help" at bounding box center [822, 267] width 233 height 17
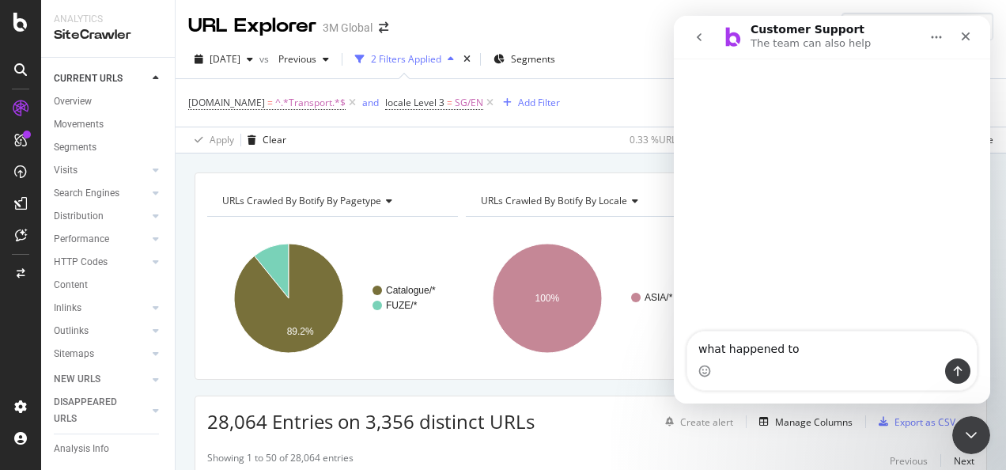
type textarea "what happened to"
type textarea "how to get the source url in botify?"
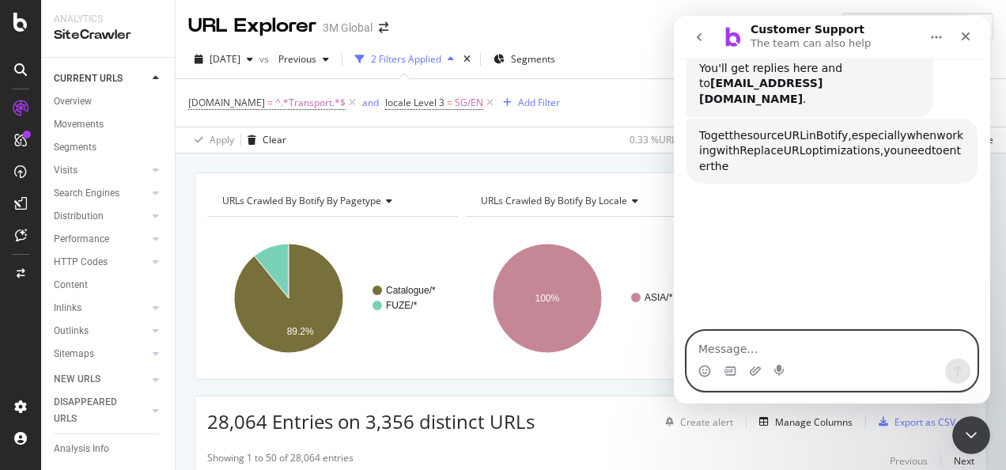
scroll to position [201, 0]
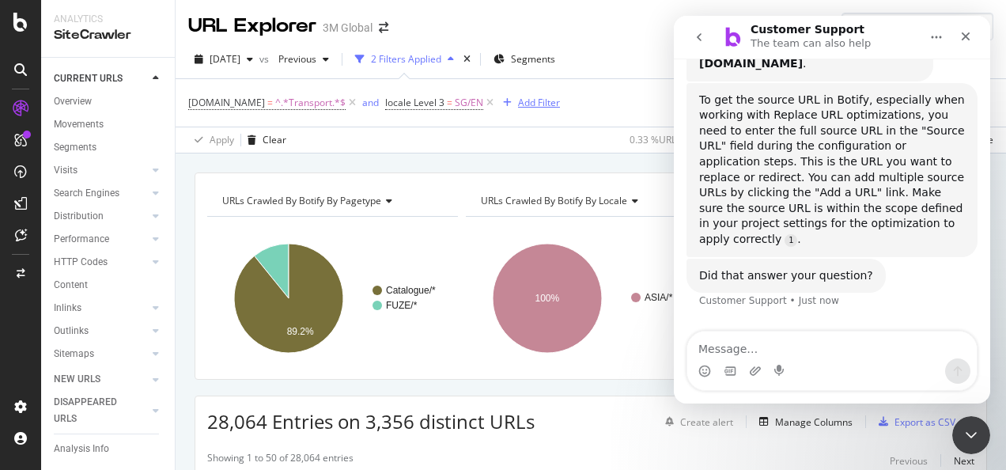
click at [538, 98] on div "Add Filter" at bounding box center [539, 102] width 42 height 13
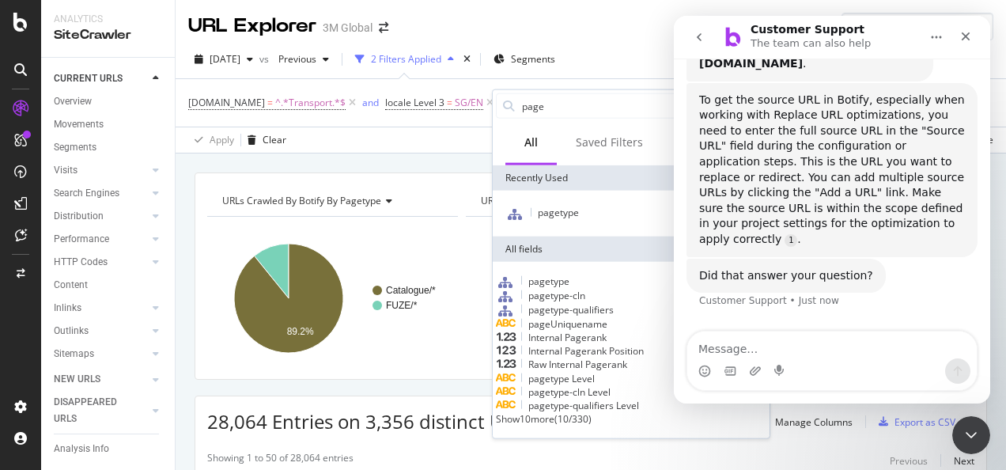
scroll to position [11, 0]
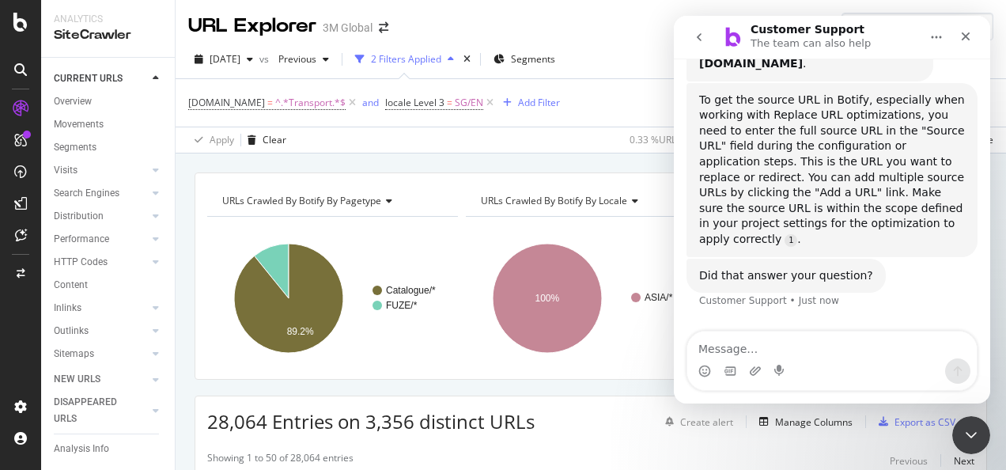
click at [456, 163] on div "URLs Crawled By Botify By pagetype Chart (by Value) Table Expand Export as CSV …" at bounding box center [591, 172] width 830 height 38
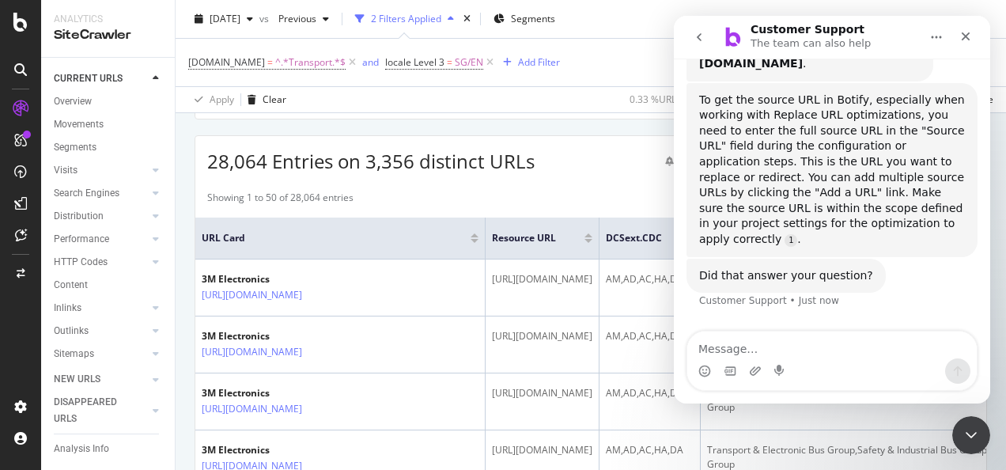
scroll to position [263, 0]
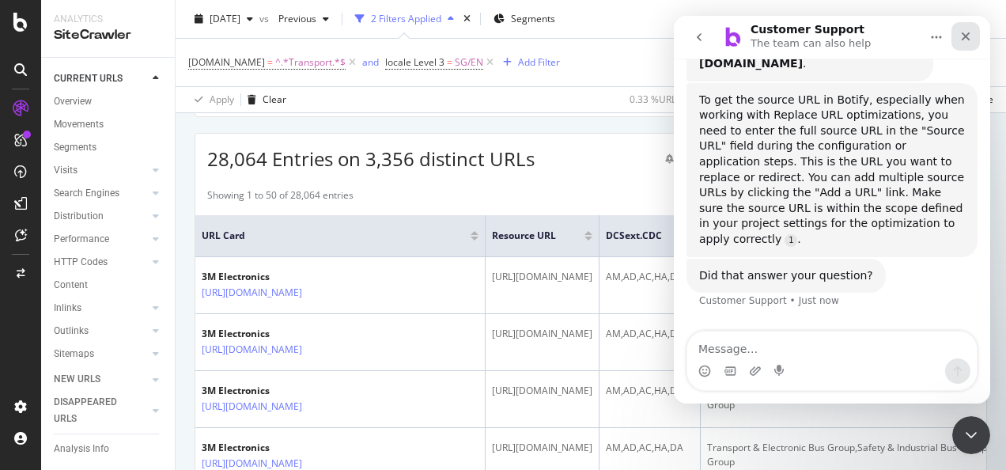
click at [961, 37] on icon "Close" at bounding box center [965, 36] width 13 height 13
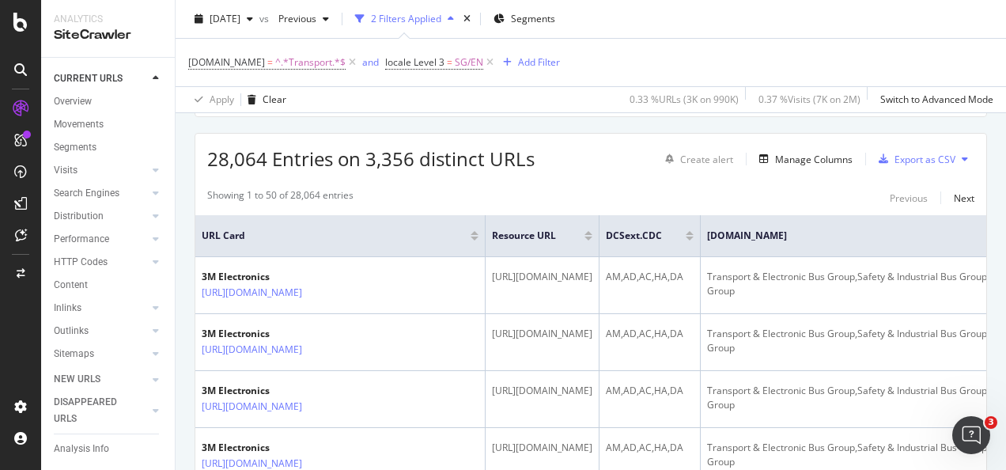
scroll to position [191, 0]
click at [807, 150] on div "Manage Columns" at bounding box center [803, 158] width 100 height 17
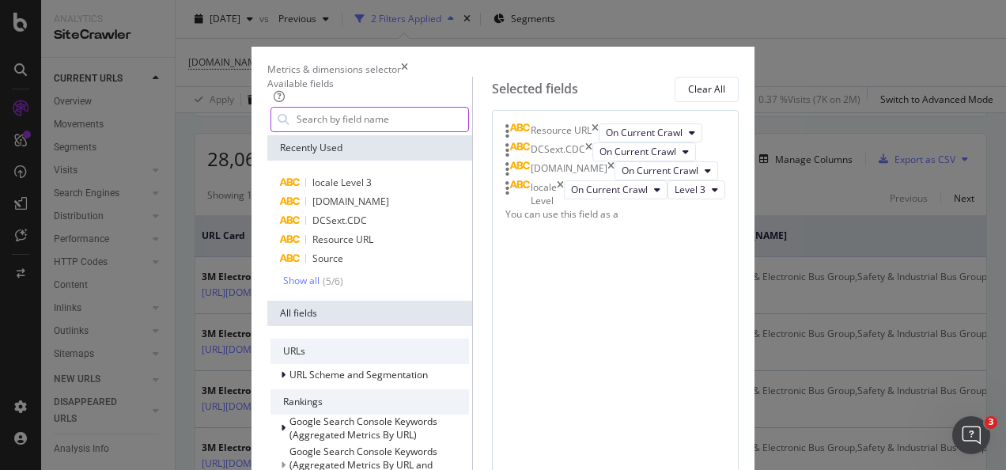
scroll to position [0, 0]
click at [384, 131] on input "modal" at bounding box center [381, 120] width 173 height 24
click at [599, 142] on div "Resource URL" at bounding box center [551, 132] width 93 height 19
click at [599, 142] on icon "times" at bounding box center [595, 132] width 7 height 19
click at [354, 131] on input "modal" at bounding box center [381, 120] width 173 height 24
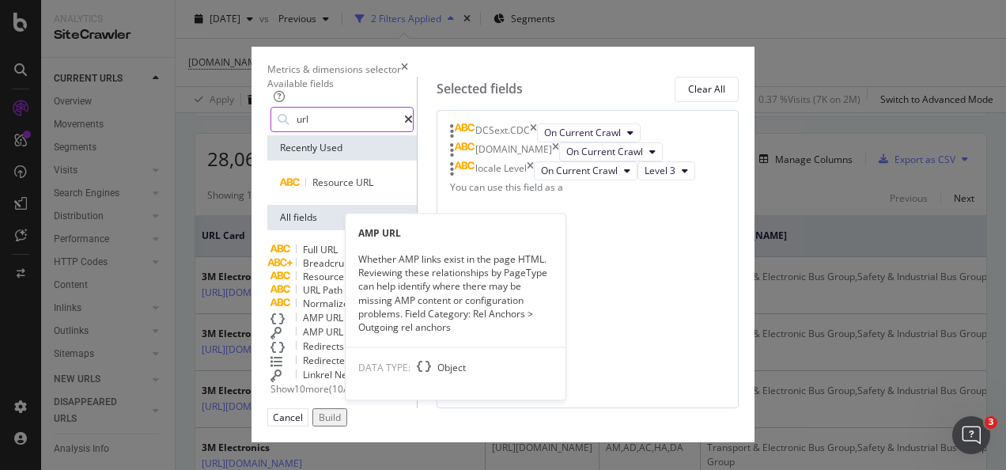
scroll to position [125, 0]
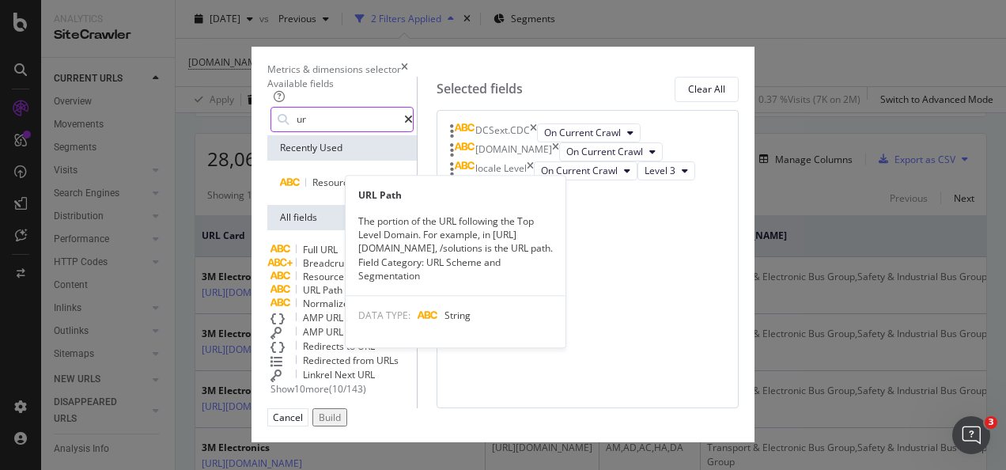
type input "u"
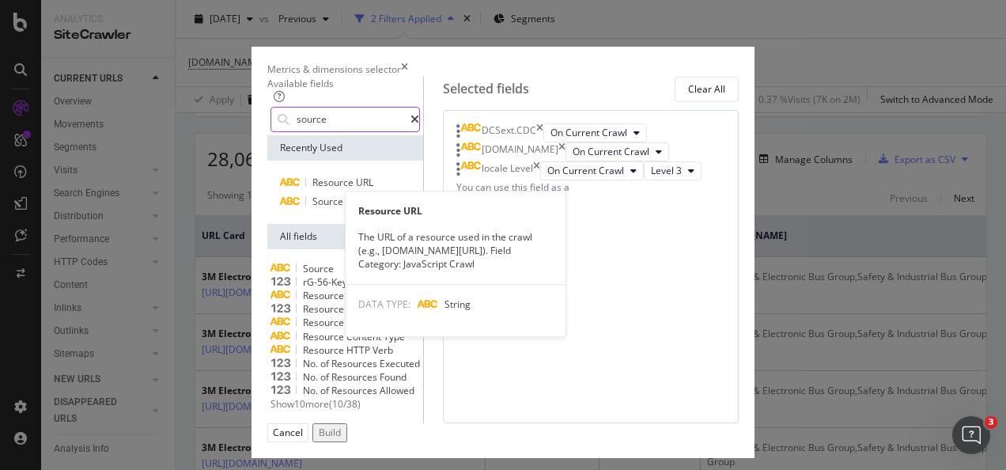
scroll to position [136, 0]
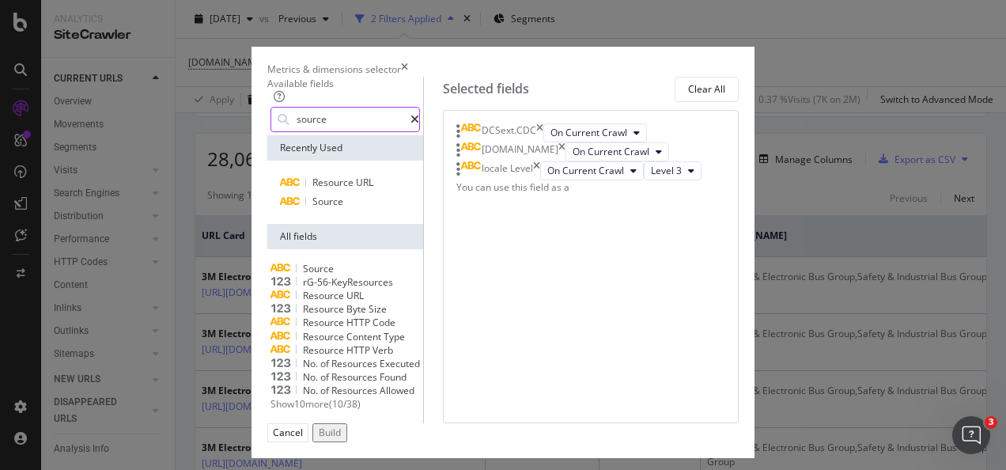
type input "source"
click at [270, 397] on span "Show 10 more" at bounding box center [299, 403] width 59 height 13
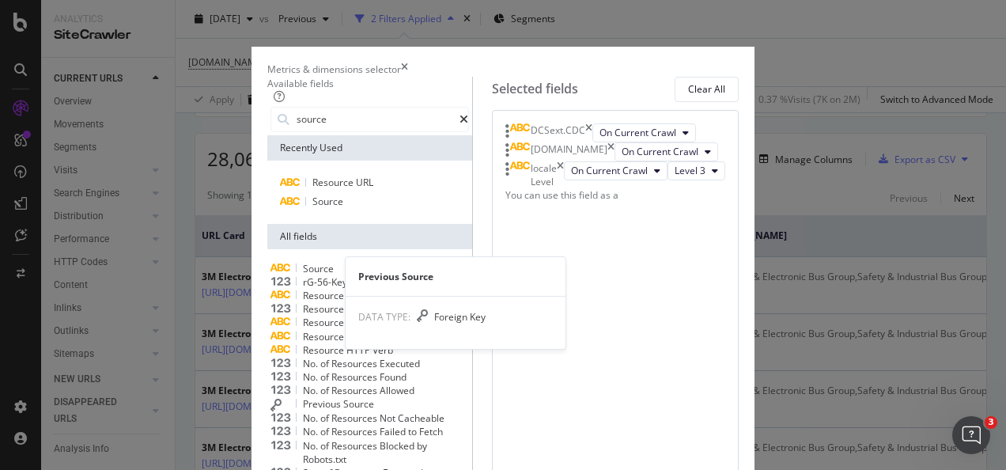
scroll to position [195, 0]
click at [303, 397] on span "Previous" at bounding box center [323, 403] width 40 height 13
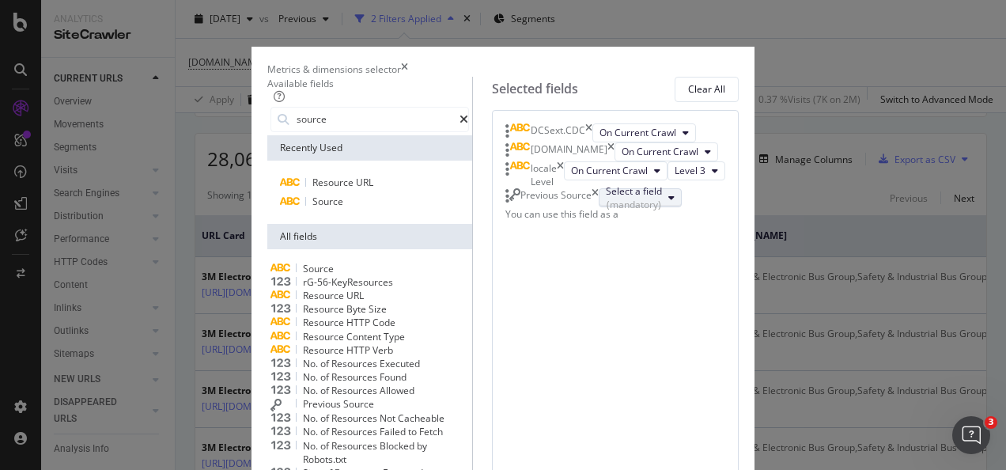
click at [636, 211] on div "(mandatory)" at bounding box center [634, 204] width 56 height 13
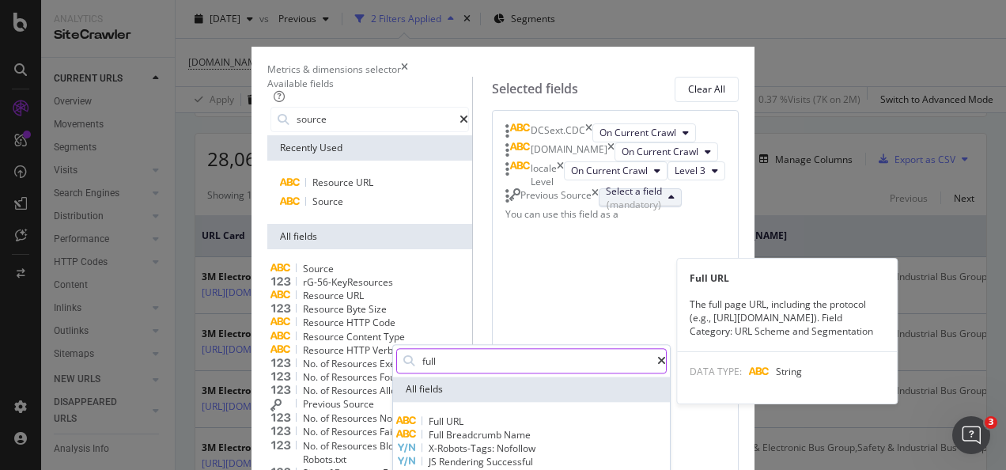
type input "full"
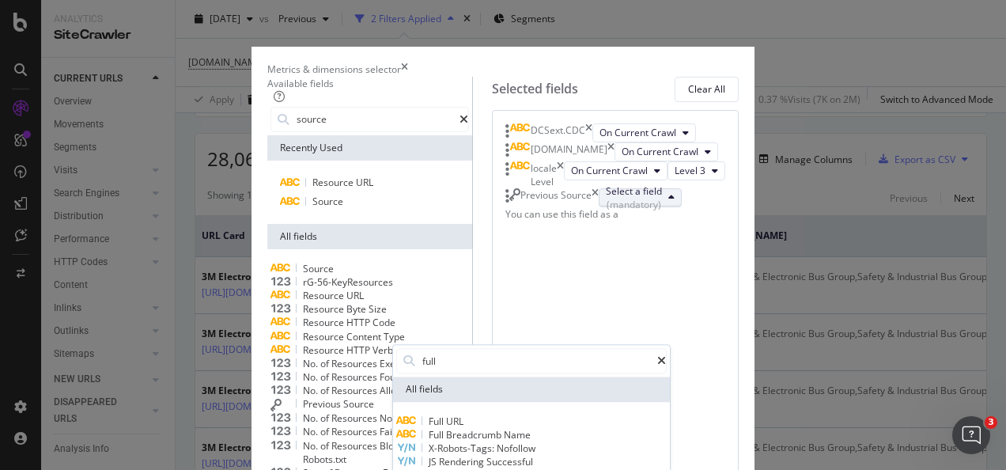
click at [463, 428] on span "URL" at bounding box center [454, 420] width 17 height 13
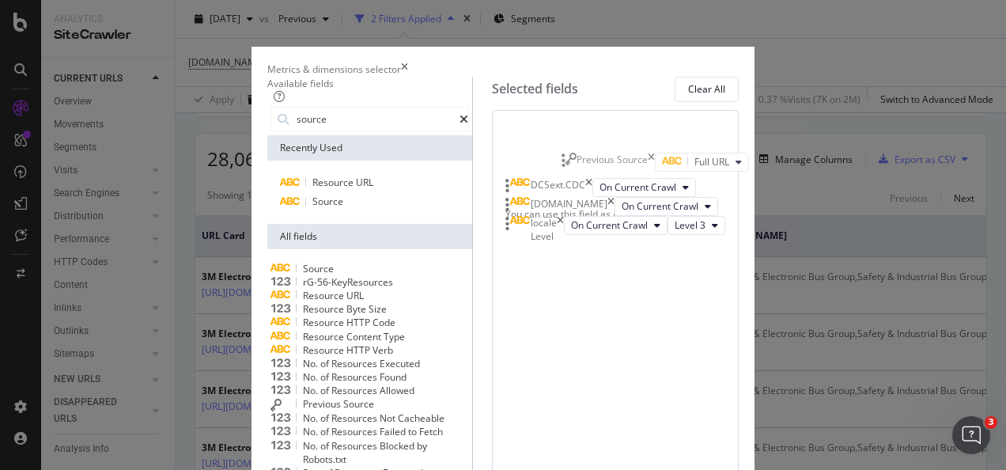
drag, startPoint x: 664, startPoint y: 334, endPoint x: 691, endPoint y: 156, distance: 180.0
click at [691, 156] on body "Analytics SiteCrawler CURRENT URLS Overview Movements Segments Visits Analysis …" at bounding box center [503, 235] width 1006 height 470
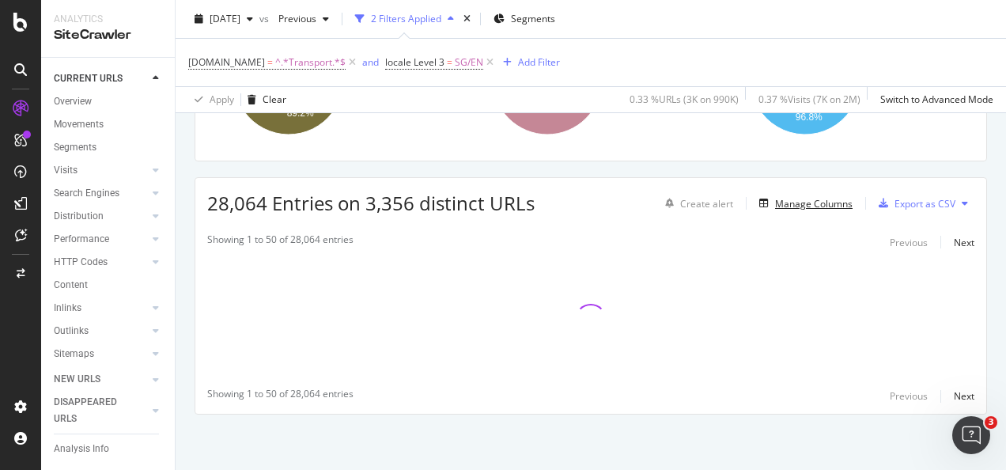
scroll to position [217, 0]
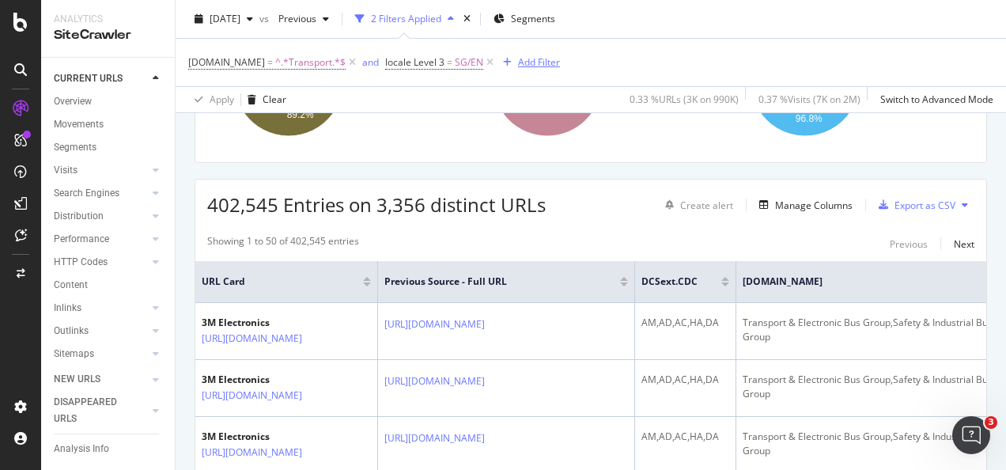
click at [525, 66] on div "Add Filter" at bounding box center [539, 61] width 42 height 13
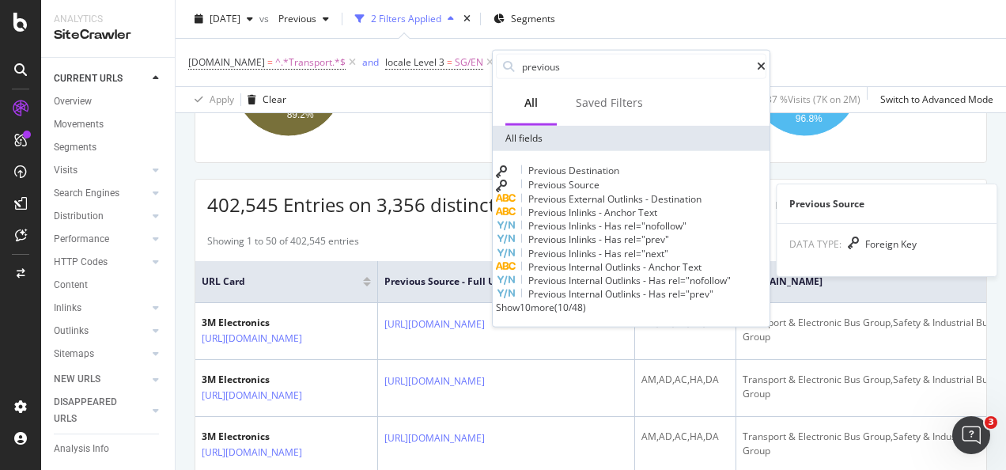
type input "previous"
click at [596, 191] on span "Source" at bounding box center [584, 184] width 31 height 13
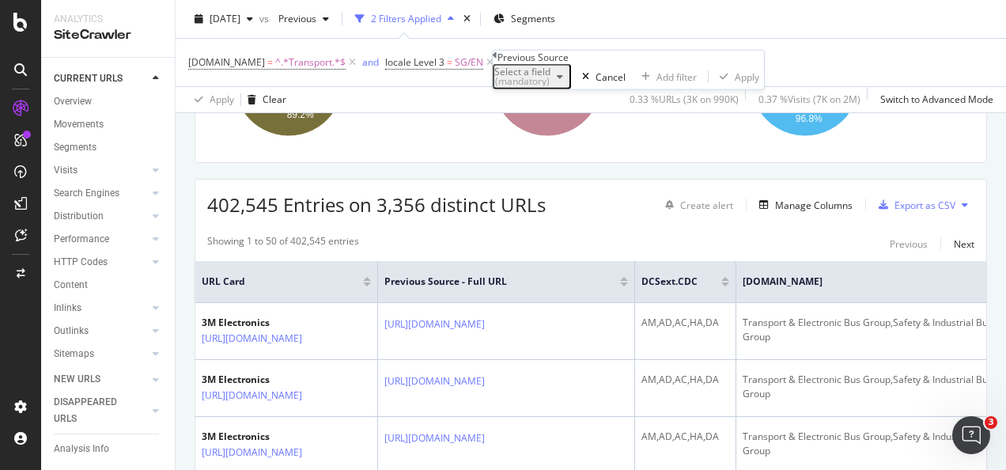
click at [550, 86] on div "(mandatory)" at bounding box center [522, 81] width 56 height 9
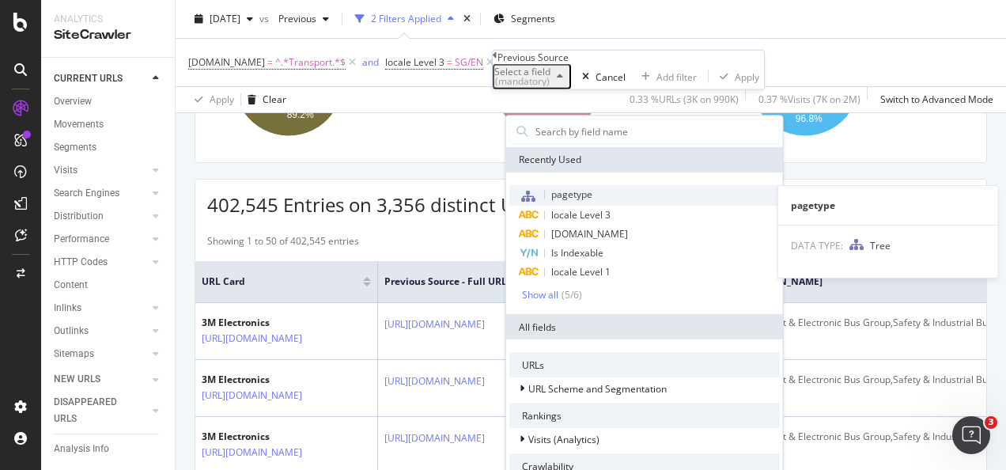
click at [585, 194] on span "pagetype" at bounding box center [571, 193] width 41 height 13
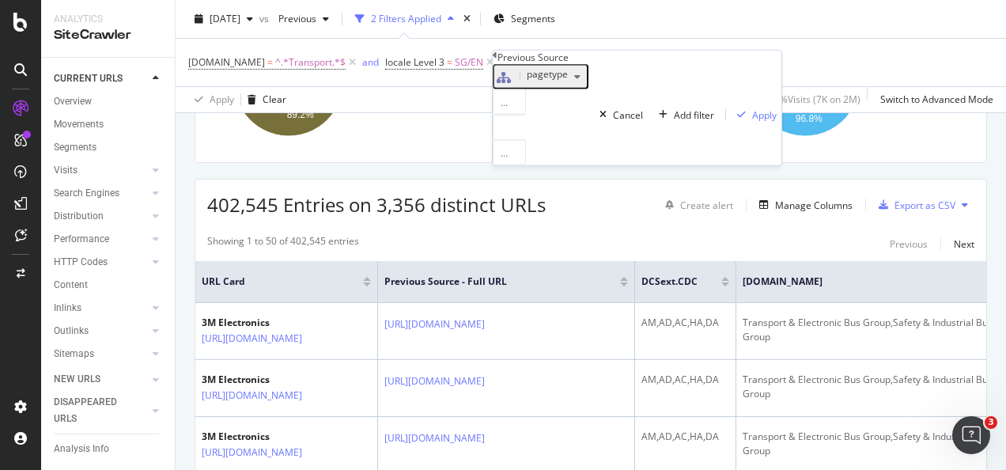
click at [526, 140] on div at bounding box center [509, 127] width 33 height 25
click at [533, 212] on span "Select" at bounding box center [519, 205] width 28 height 13
click at [752, 121] on div "Apply" at bounding box center [764, 114] width 25 height 13
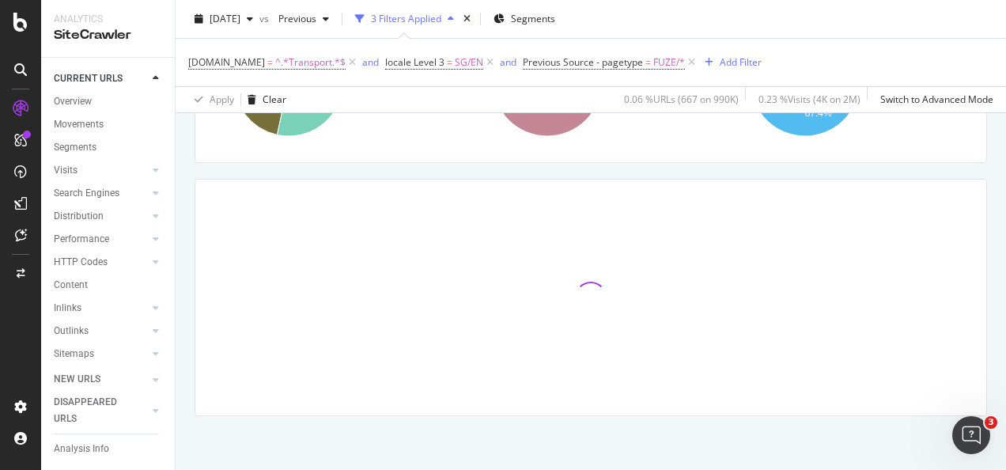
click at [875, 161] on div "URLs Crawled By Botify By pagetype Chart (by Value) Table Expand Export as CSV …" at bounding box center [591, 214] width 830 height 516
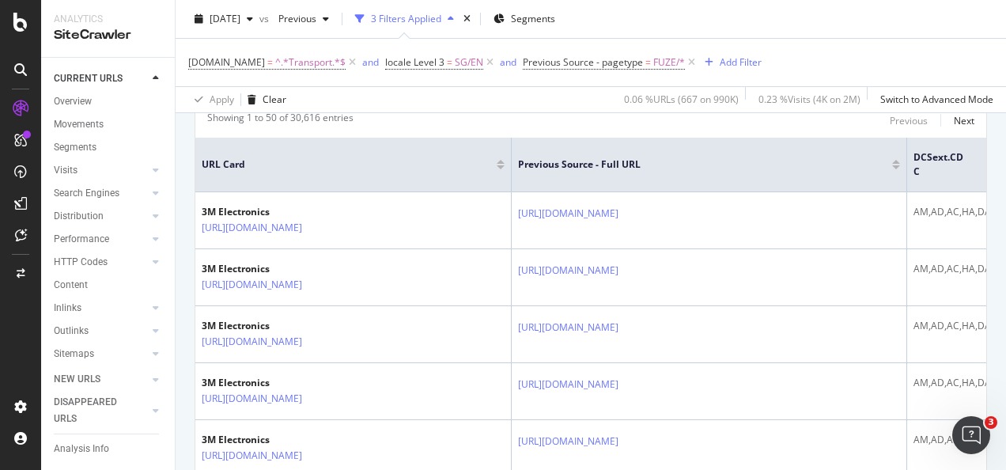
scroll to position [340, 0]
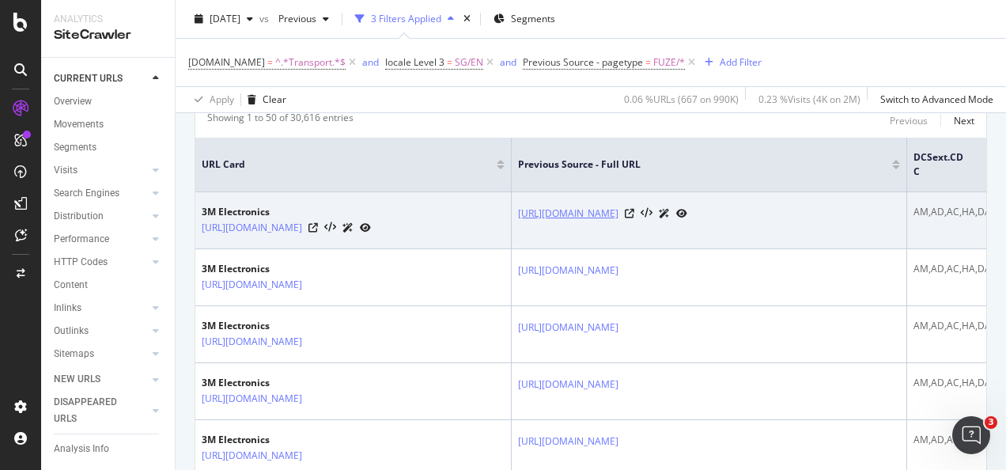
click at [610, 218] on link "[URL][DOMAIN_NAME]" at bounding box center [568, 214] width 100 height 16
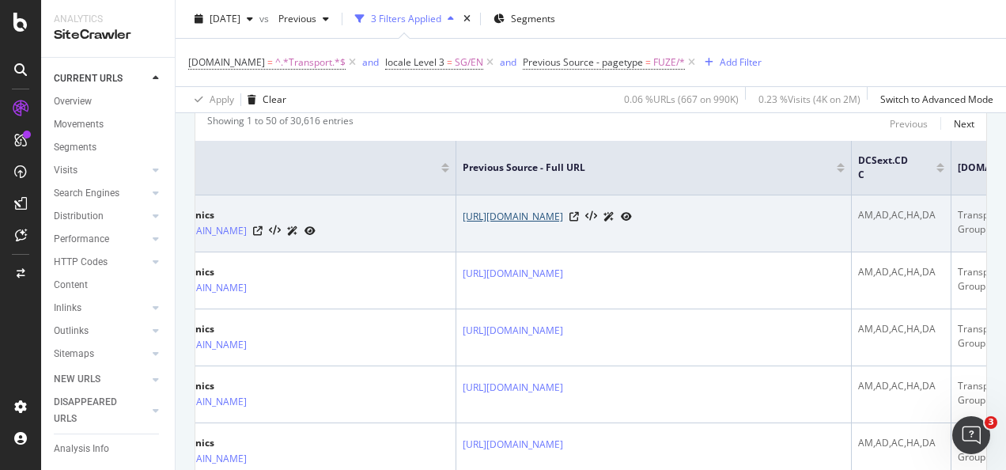
scroll to position [0, 0]
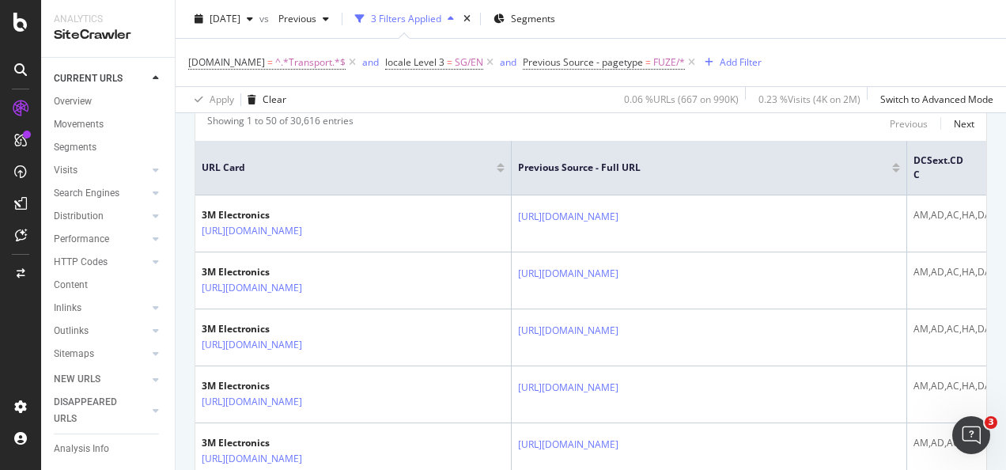
click at [788, 144] on th "Previous Source - Full URL" at bounding box center [709, 168] width 395 height 55
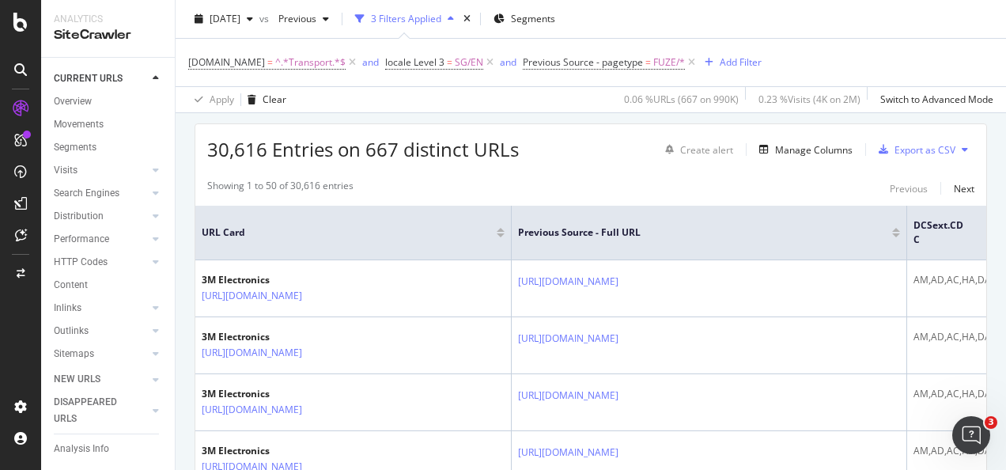
scroll to position [270, 0]
click at [789, 145] on div "Manage Columns" at bounding box center [814, 151] width 78 height 13
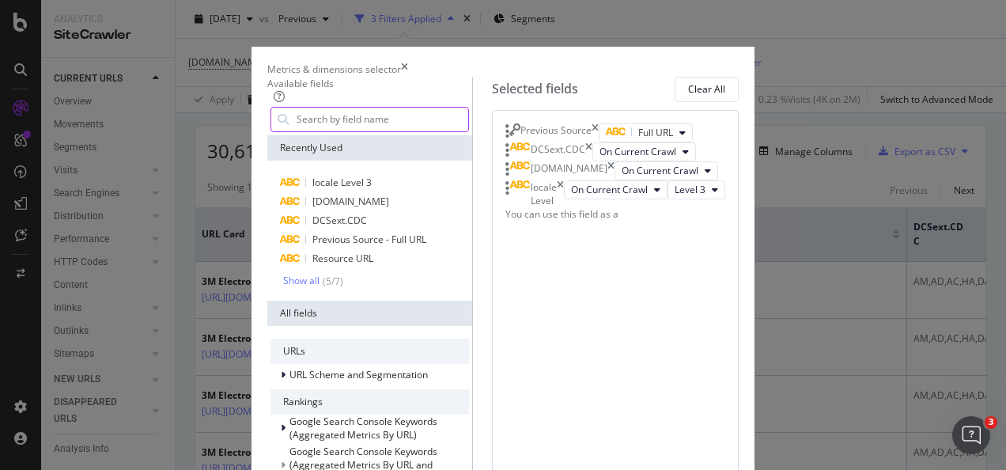
click at [361, 131] on input "modal" at bounding box center [381, 120] width 173 height 24
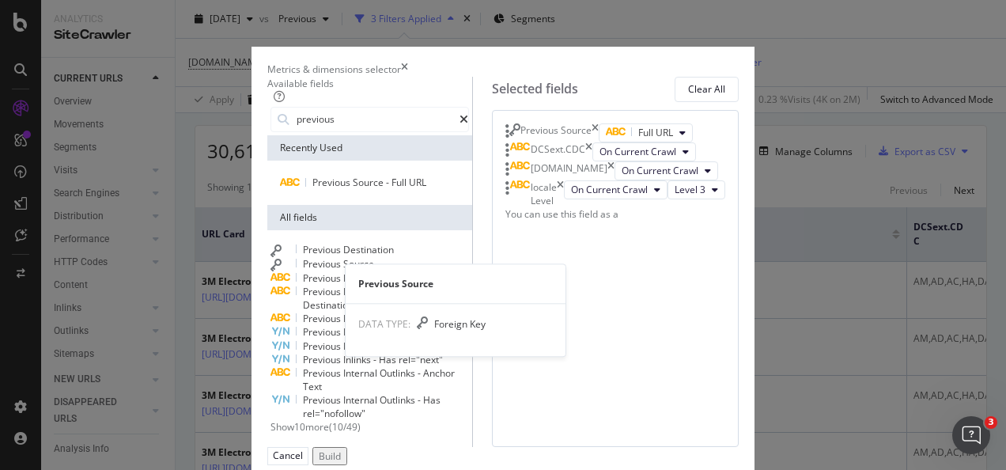
type input "previous"
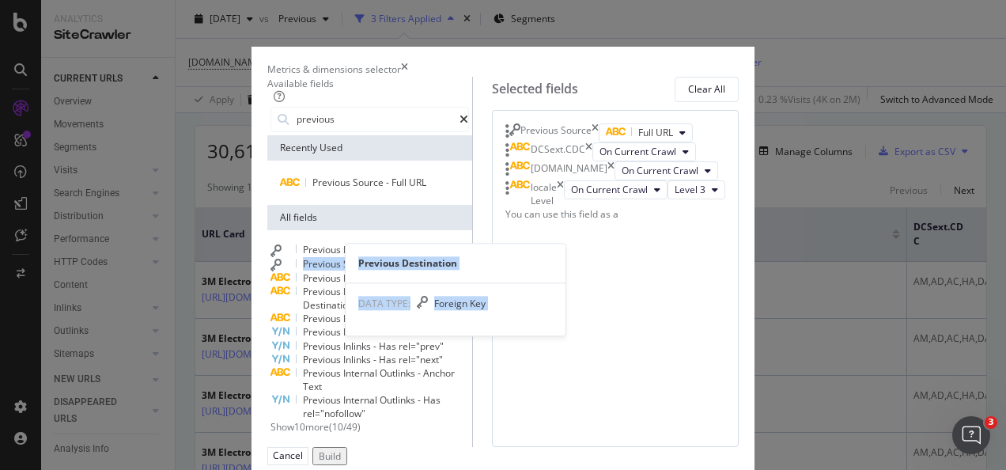
drag, startPoint x: 271, startPoint y: 294, endPoint x: 313, endPoint y: 286, distance: 42.8
click at [313, 286] on div "Previous Destination Previous Destination DATA TYPE: Foreign Key Previous Sourc…" at bounding box center [369, 332] width 199 height 178
drag, startPoint x: 313, startPoint y: 286, endPoint x: 280, endPoint y: 299, distance: 35.8
click at [343, 270] on span "Source" at bounding box center [358, 263] width 31 height 13
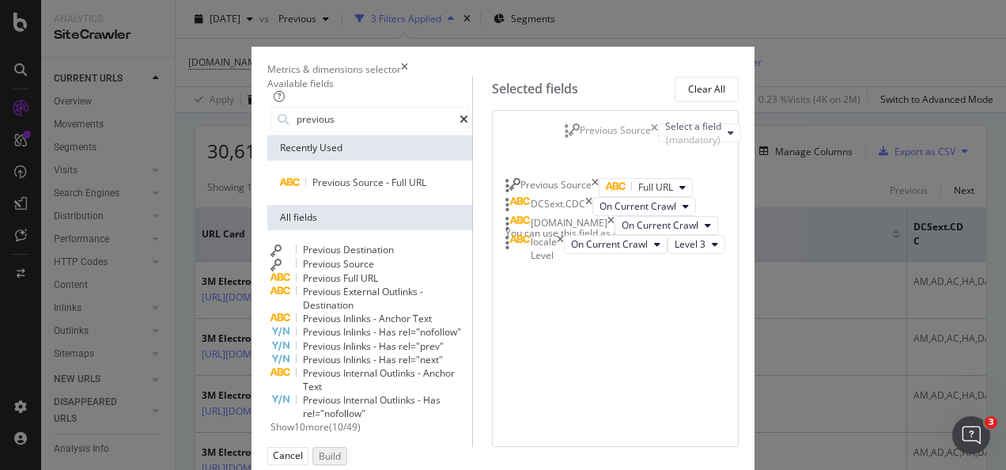
scroll to position [30, 0]
drag, startPoint x: 553, startPoint y: 345, endPoint x: 565, endPoint y: 202, distance: 142.9
click at [565, 202] on body "Analytics SiteCrawler CURRENT URLS Overview Movements Segments Visits Analysis …" at bounding box center [503, 235] width 1006 height 470
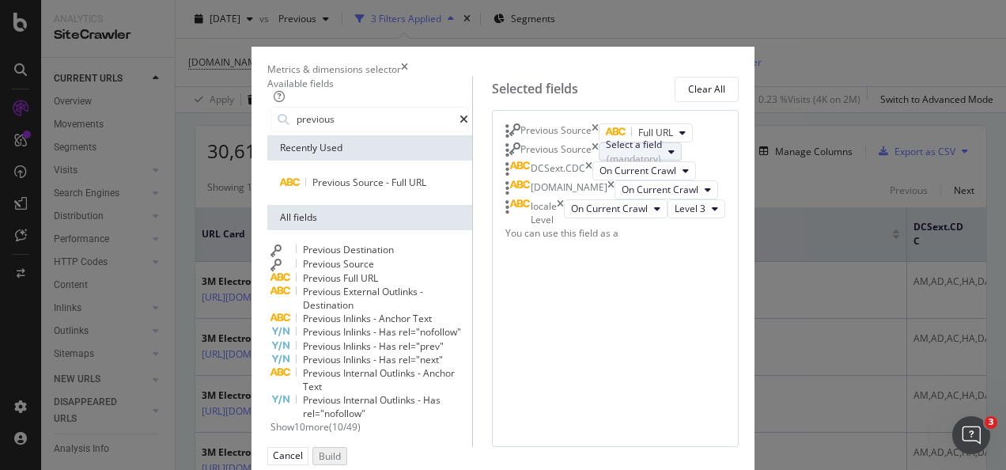
click at [606, 165] on div "Select a field (mandatory)" at bounding box center [634, 151] width 56 height 27
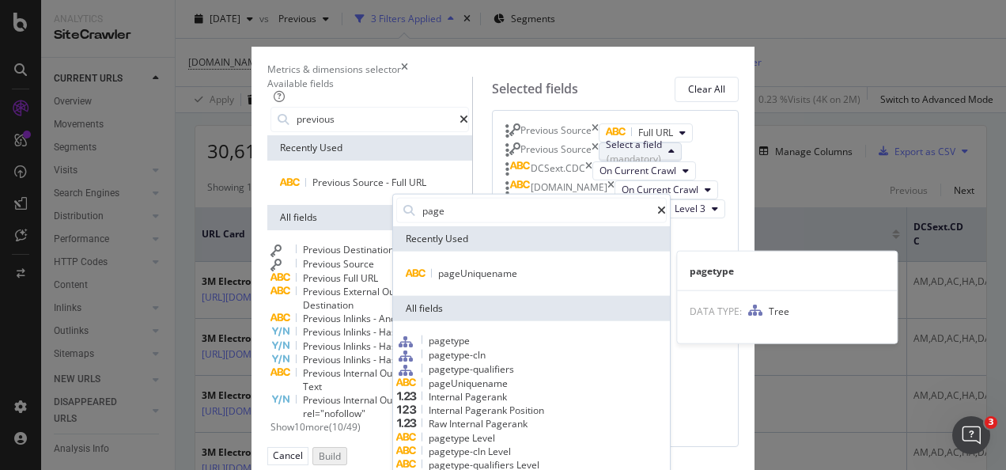
type input "page"
click at [470, 347] on span "pagetype" at bounding box center [449, 340] width 41 height 13
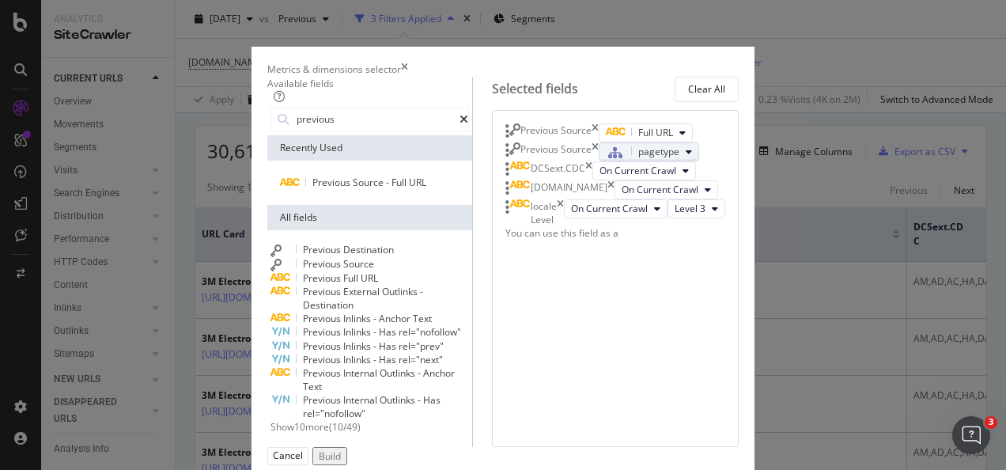
click at [664, 159] on div "pagetype" at bounding box center [643, 152] width 74 height 14
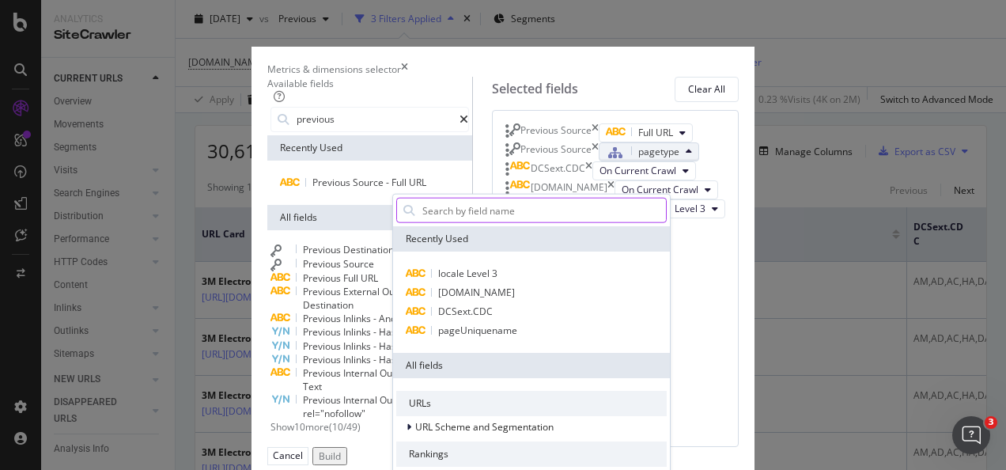
click at [662, 222] on input "modal" at bounding box center [543, 211] width 245 height 24
click at [679, 159] on div "pagetype" at bounding box center [643, 152] width 74 height 14
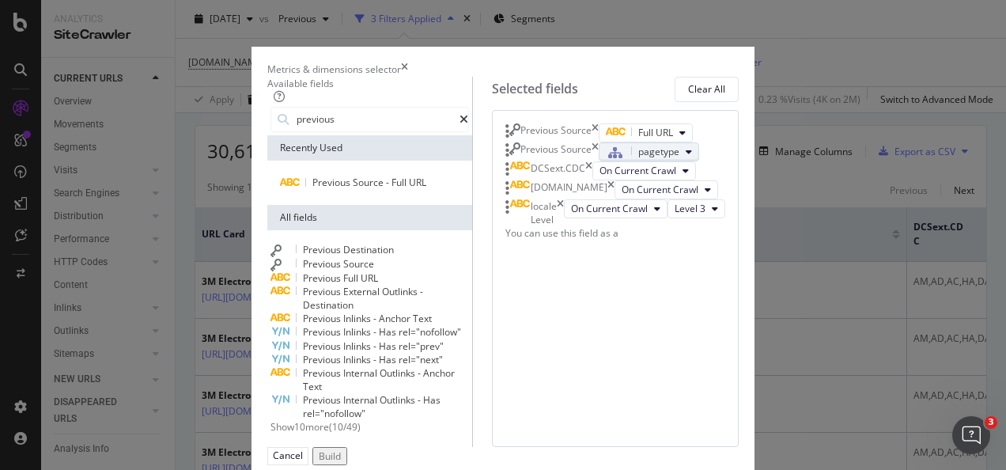
click at [665, 159] on div "pagetype" at bounding box center [643, 152] width 74 height 14
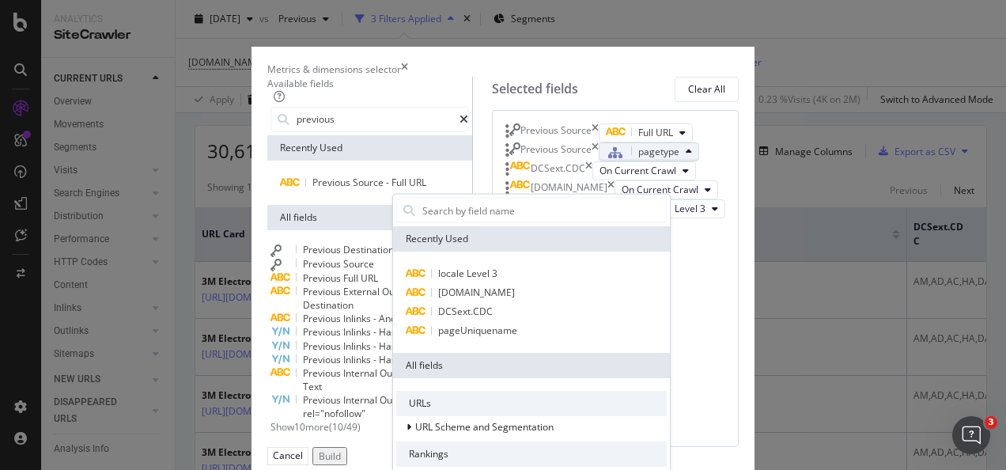
click at [648, 159] on div "pagetype" at bounding box center [643, 152] width 74 height 14
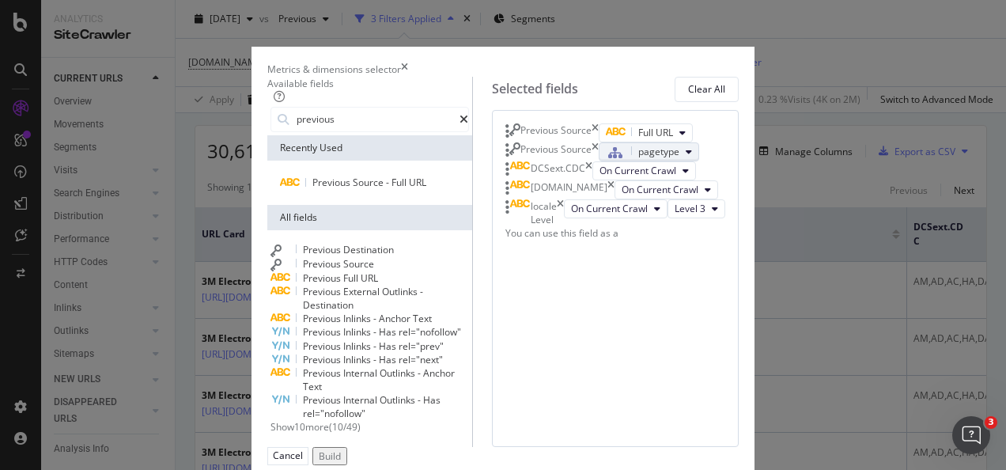
scroll to position [0, 0]
click at [679, 159] on div "pagetype" at bounding box center [643, 152] width 74 height 14
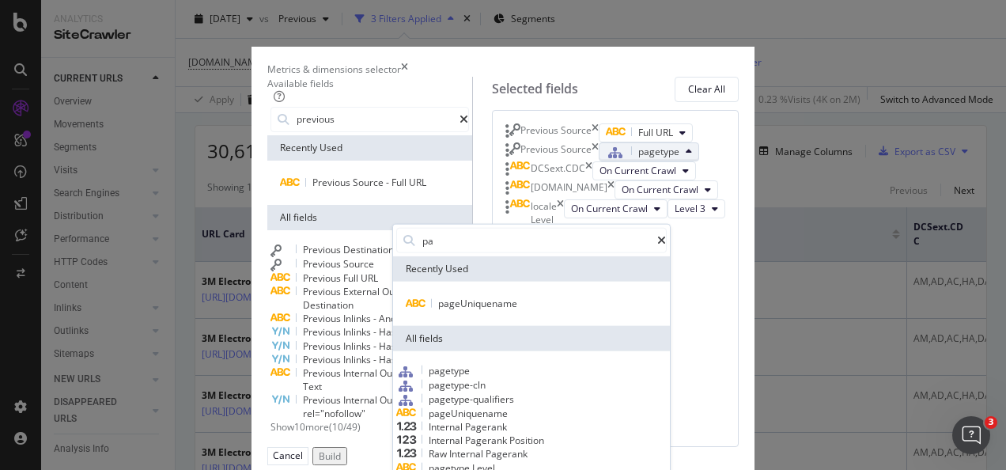
type input "p"
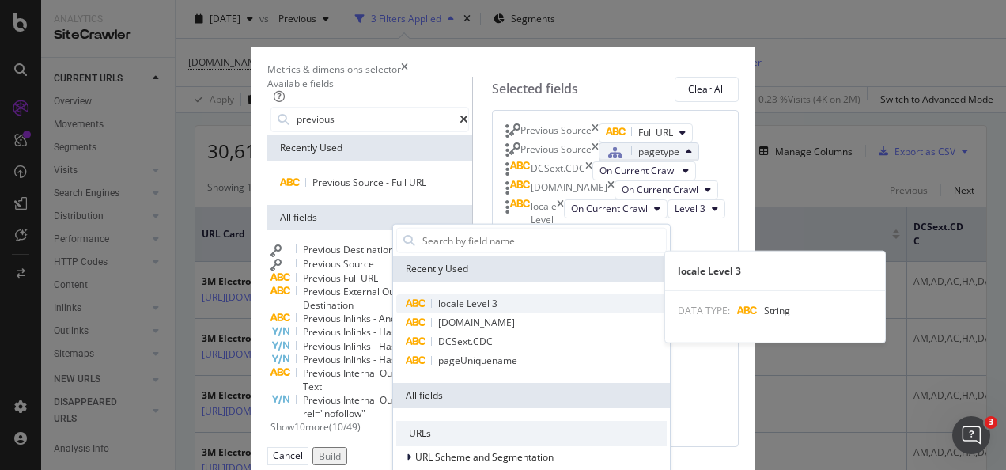
click at [667, 313] on span "locale Level 3" at bounding box center [531, 303] width 270 height 19
click at [663, 313] on span "locale Level 3" at bounding box center [531, 303] width 270 height 19
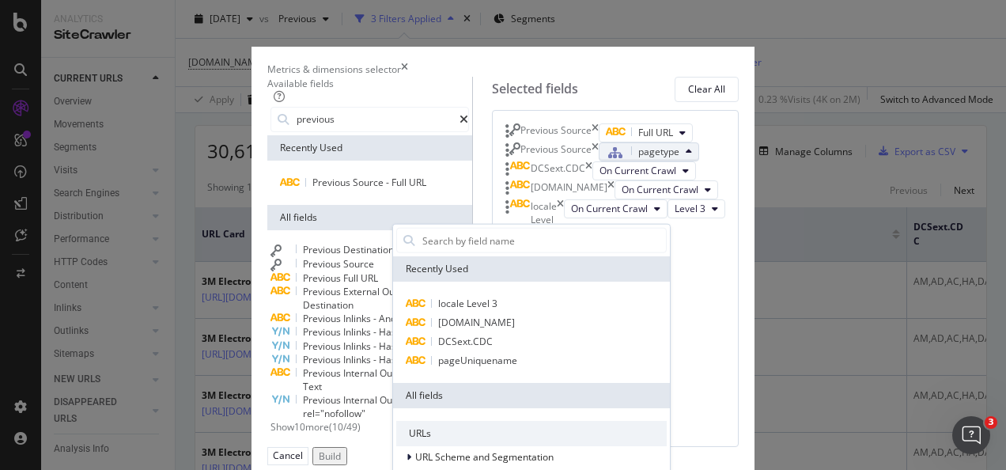
click at [679, 159] on div "pagetype" at bounding box center [643, 152] width 74 height 14
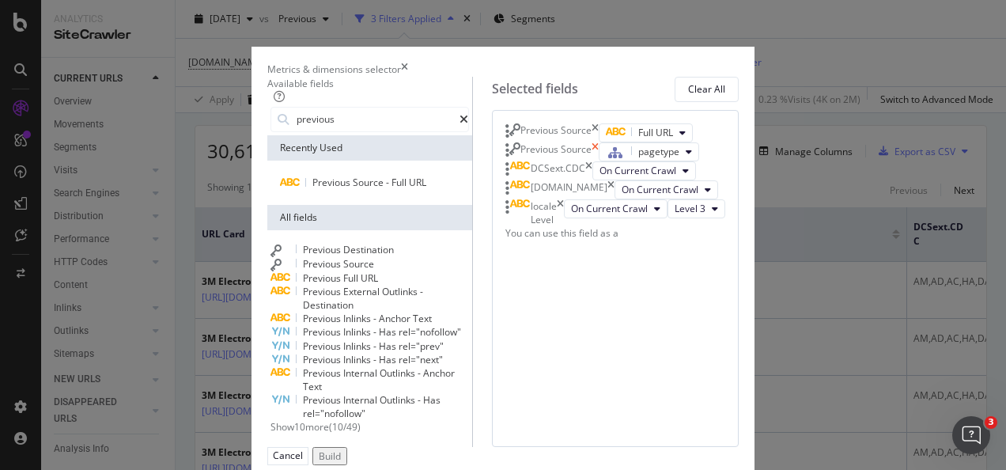
click at [599, 161] on icon "times" at bounding box center [595, 151] width 7 height 19
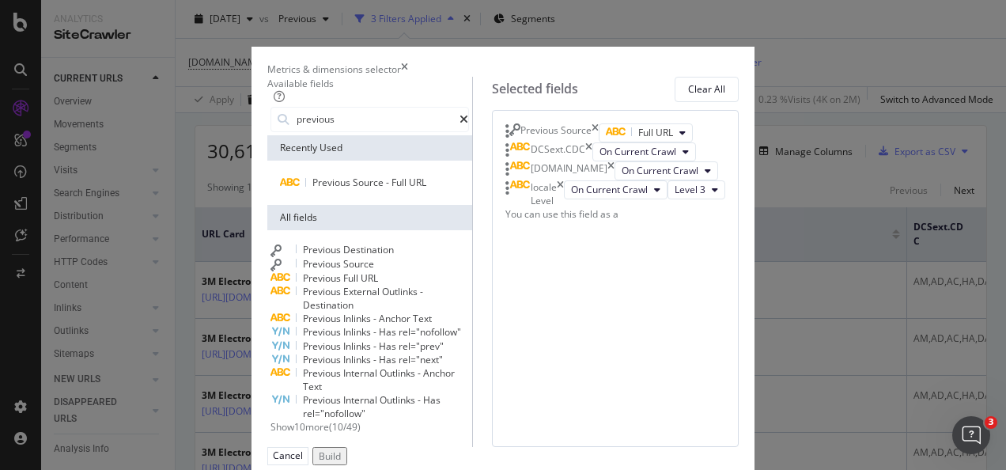
click at [301, 271] on div "Previous Source" at bounding box center [369, 264] width 199 height 14
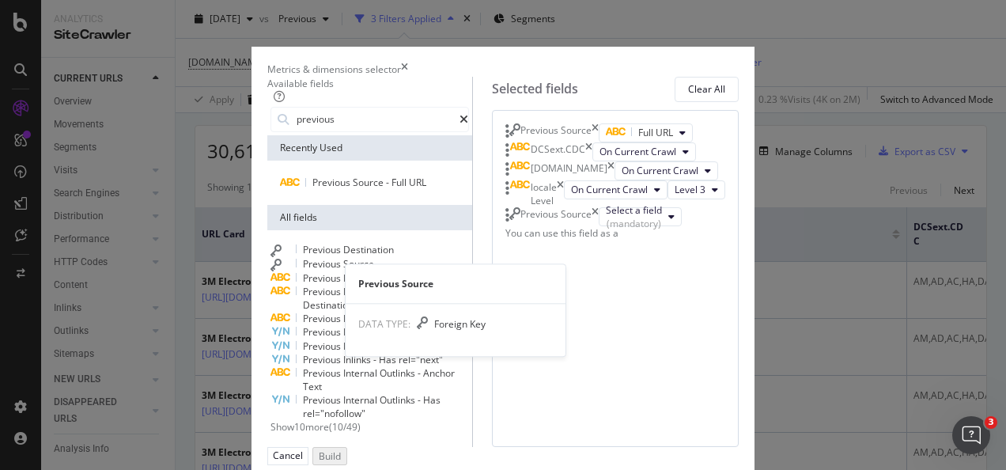
scroll to position [55, 0]
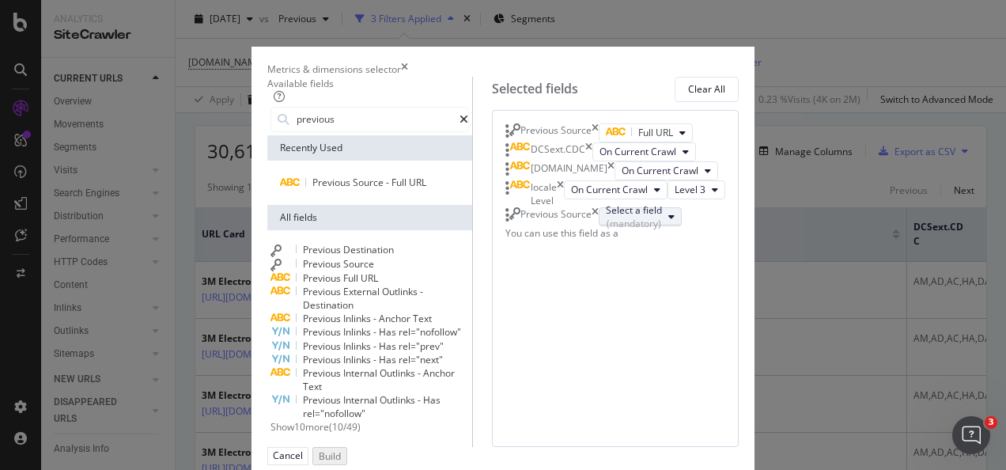
click at [615, 230] on div "(mandatory)" at bounding box center [634, 223] width 56 height 13
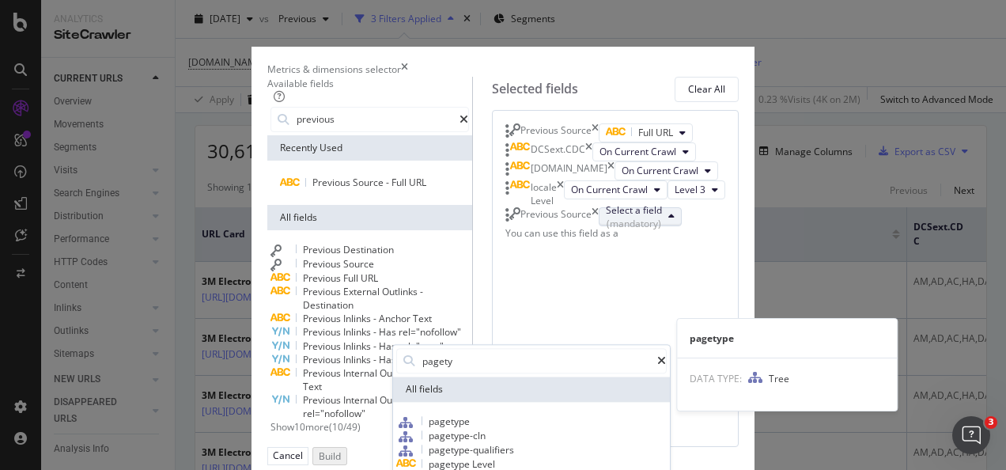
type input "pagety"
click at [470, 428] on span "pagetype" at bounding box center [449, 420] width 41 height 13
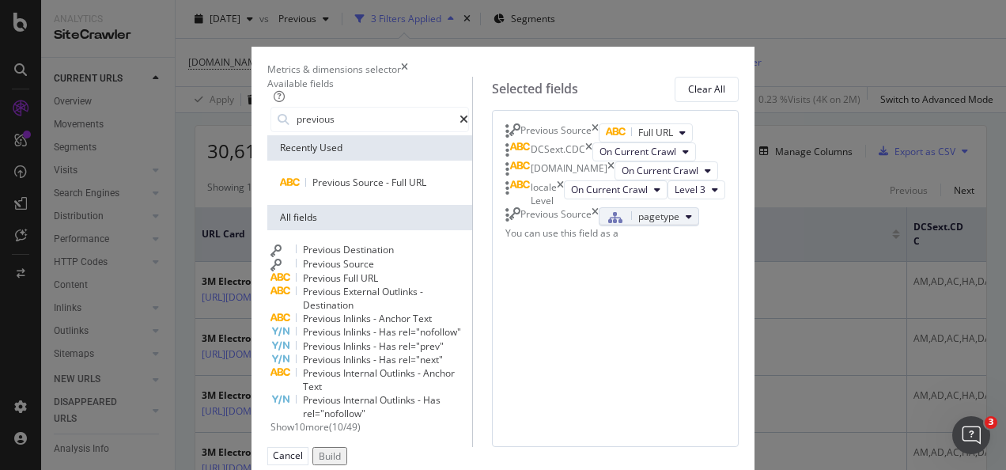
click at [679, 224] on div "pagetype" at bounding box center [643, 217] width 74 height 14
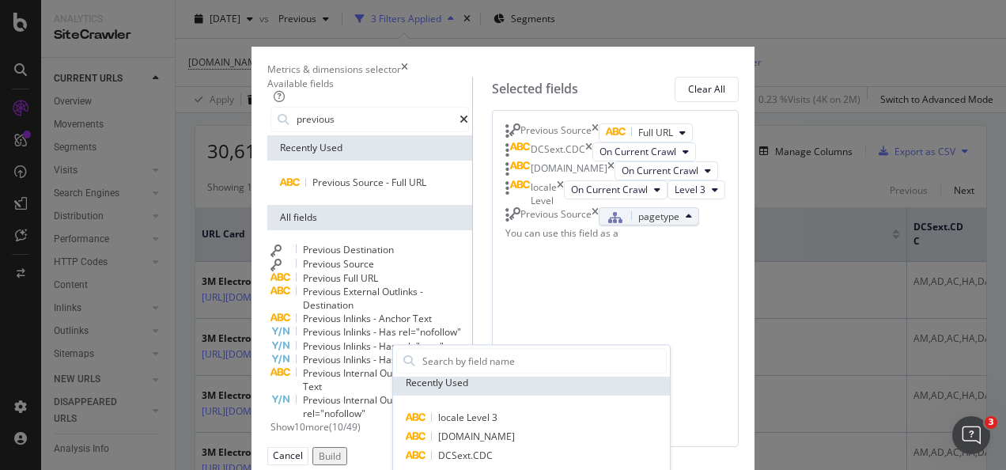
scroll to position [6, 0]
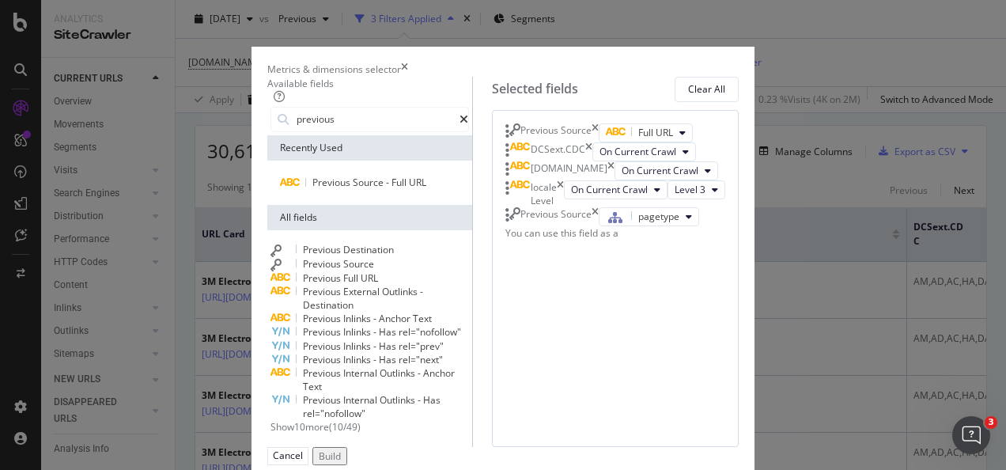
click at [516, 447] on div "Cancel Build" at bounding box center [502, 456] width 471 height 18
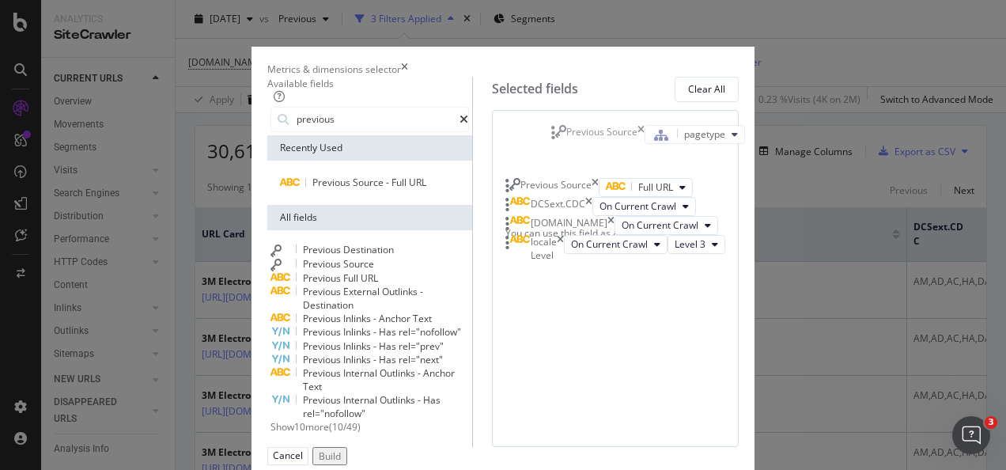
scroll to position [17, 0]
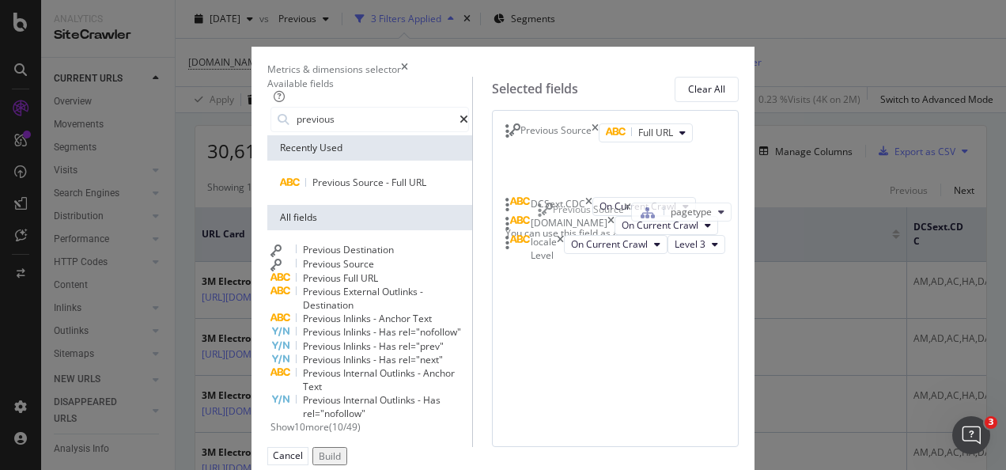
drag, startPoint x: 543, startPoint y: 346, endPoint x: 544, endPoint y: 221, distance: 124.2
click at [544, 221] on body "Analytics SiteCrawler CURRENT URLS Overview Movements Segments Visits Analysis …" at bounding box center [503, 235] width 1006 height 470
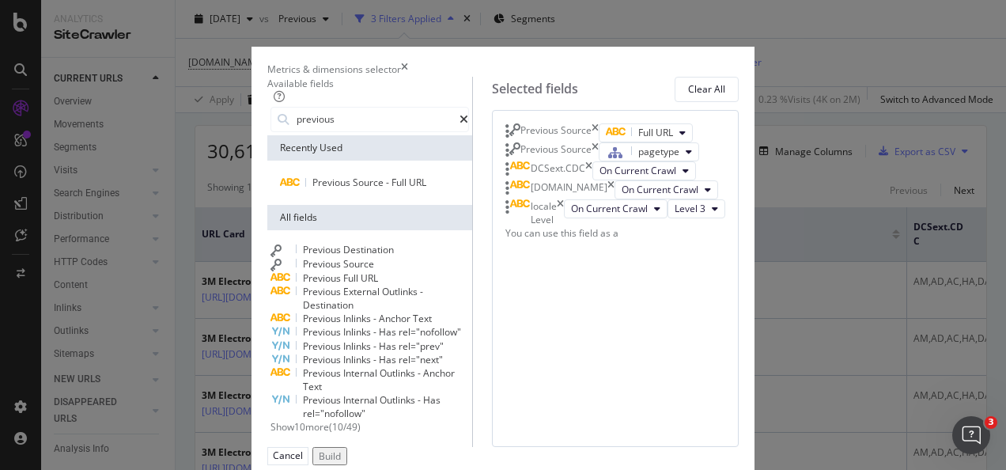
click at [347, 447] on button "Build" at bounding box center [329, 456] width 35 height 18
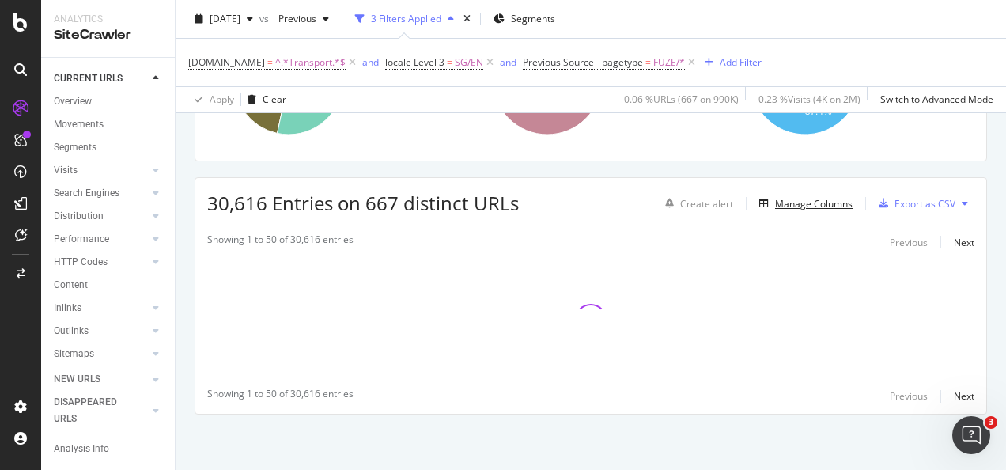
scroll to position [217, 0]
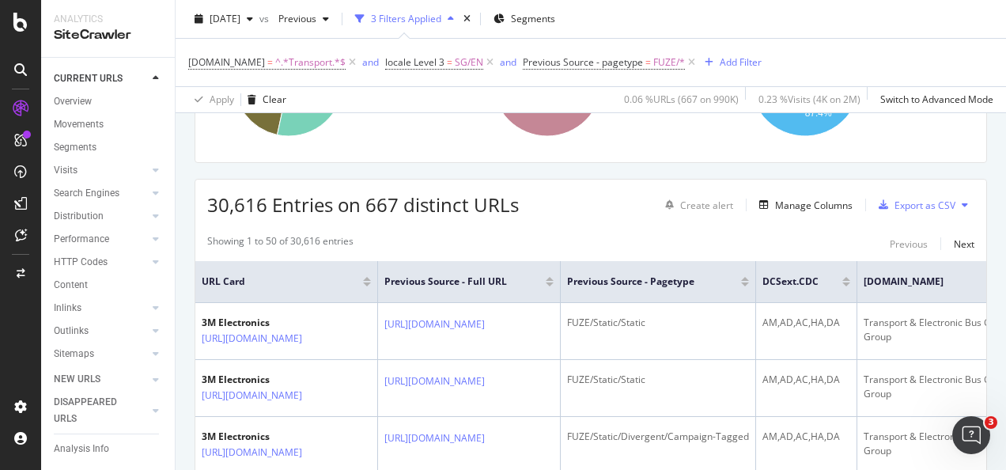
click at [561, 263] on th "Previous Source - Full URL" at bounding box center [469, 282] width 183 height 42
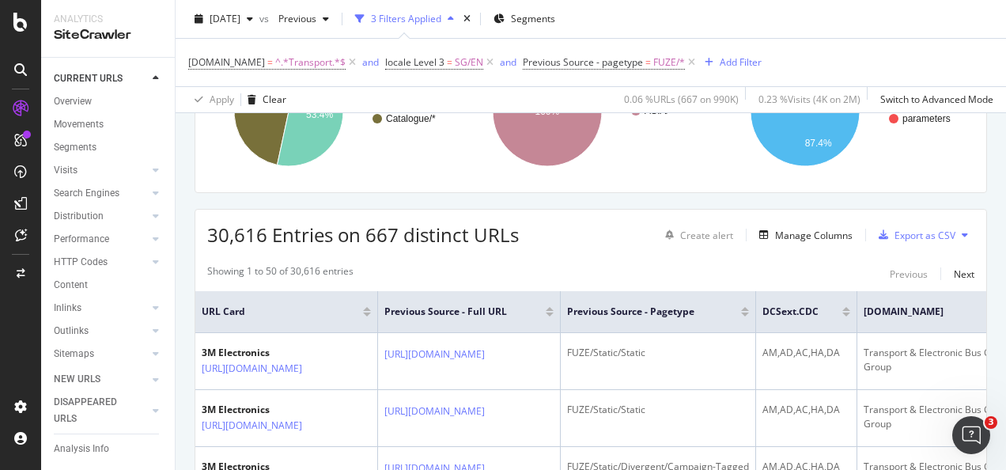
scroll to position [74, 0]
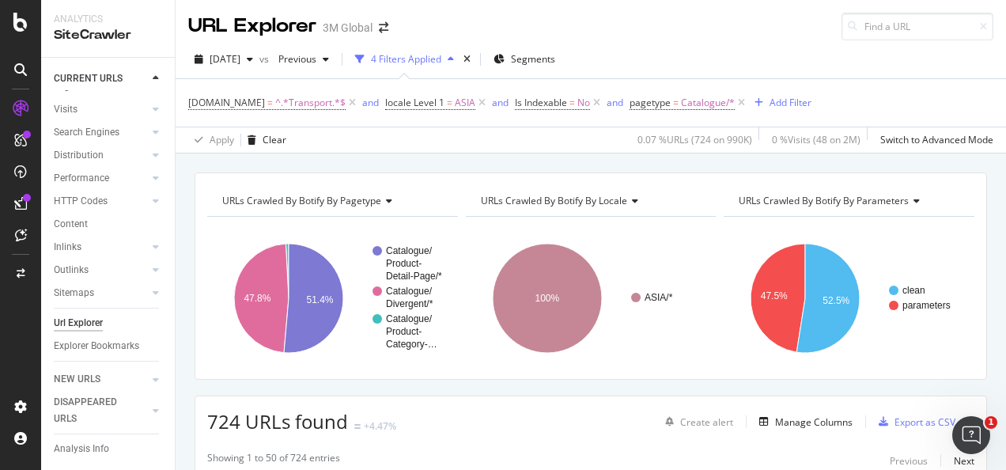
scroll to position [79, 0]
